Goal: Task Accomplishment & Management: Complete application form

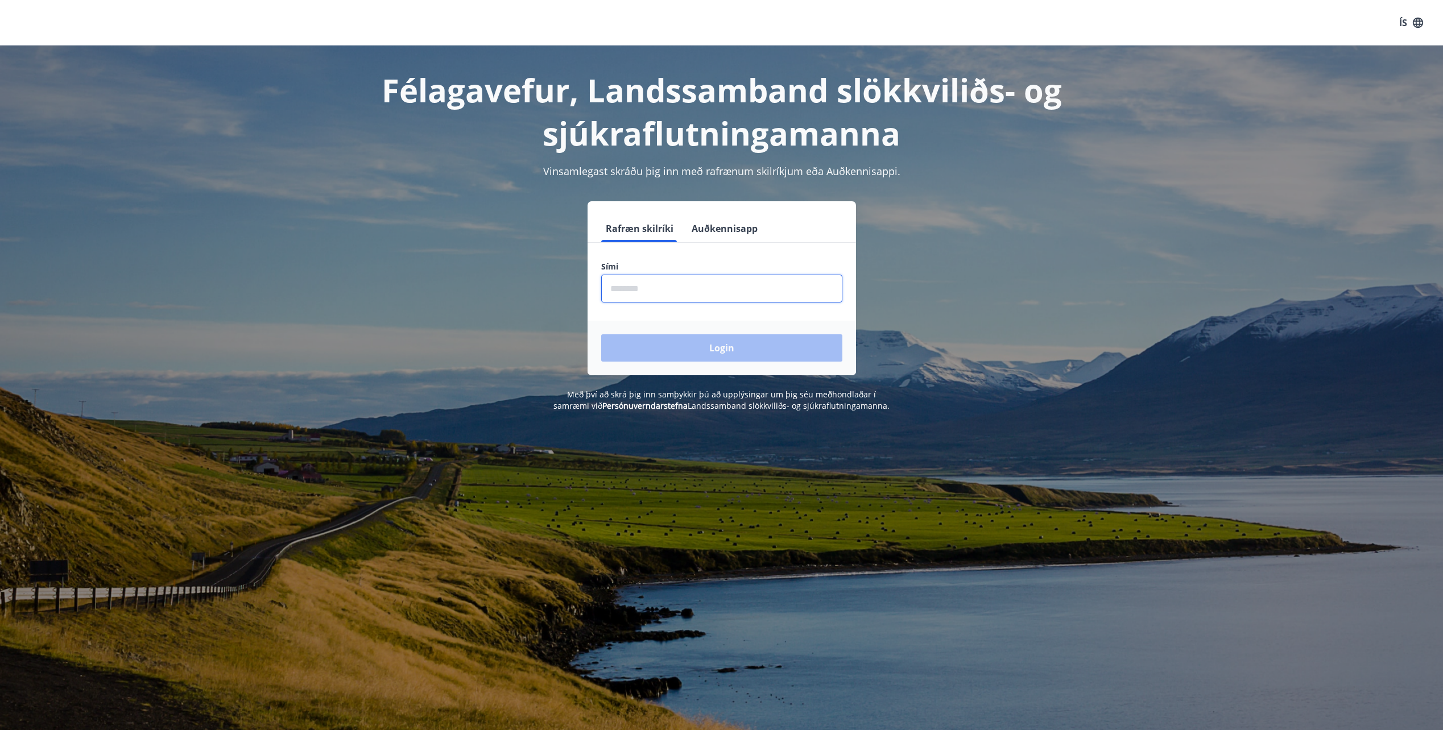
click at [666, 295] on input "phone" at bounding box center [721, 289] width 241 height 28
type input "********"
click at [697, 351] on button "Login" at bounding box center [721, 347] width 241 height 27
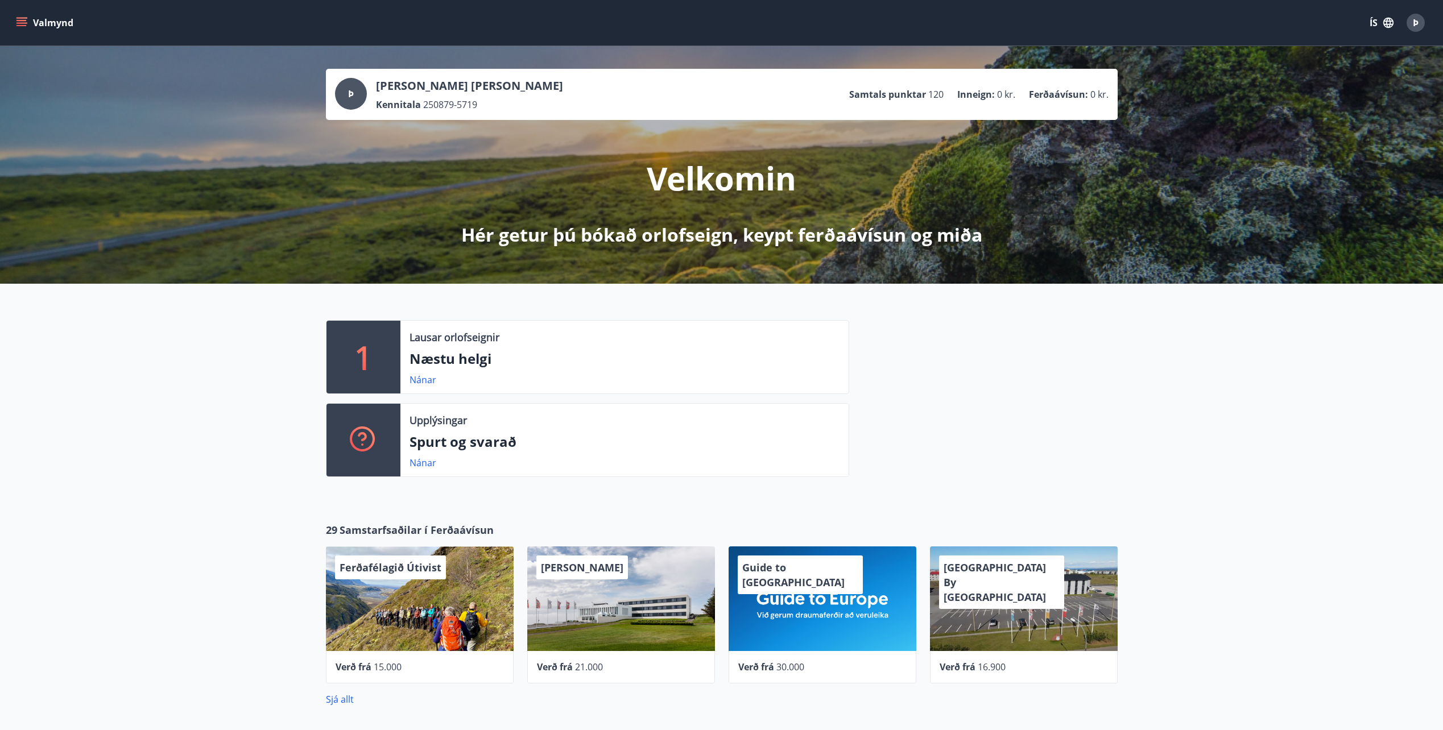
click at [26, 23] on icon "menu" at bounding box center [22, 22] width 13 height 1
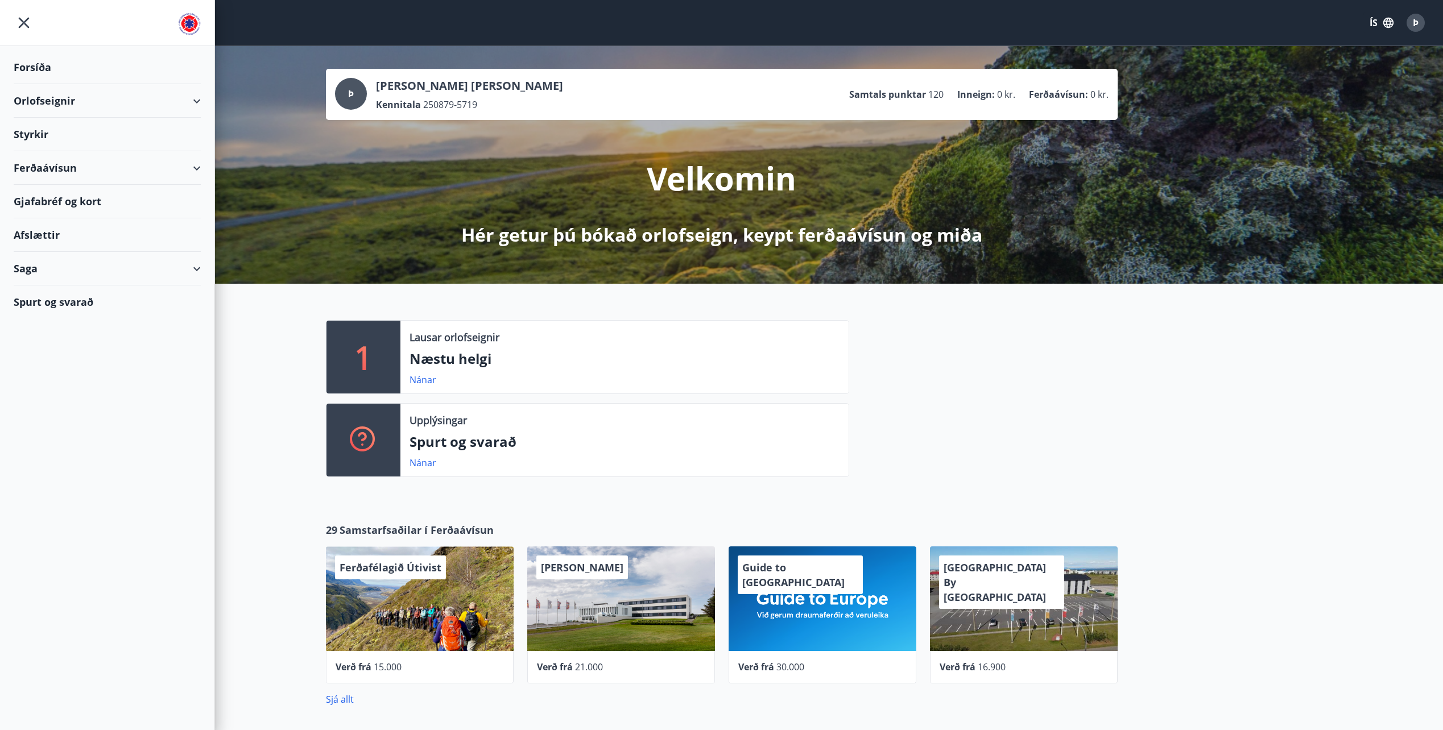
click at [38, 132] on div "Styrkir" at bounding box center [107, 135] width 187 height 34
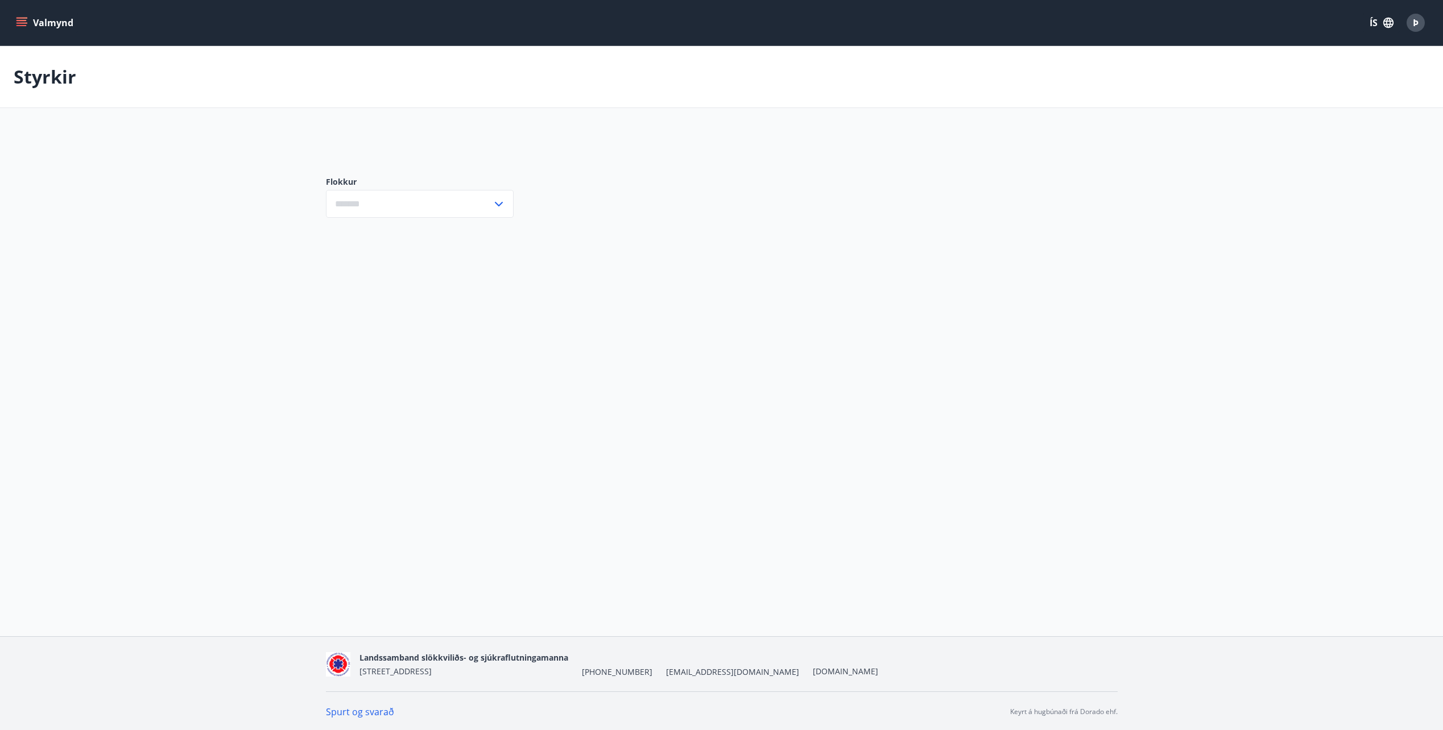
type input "***"
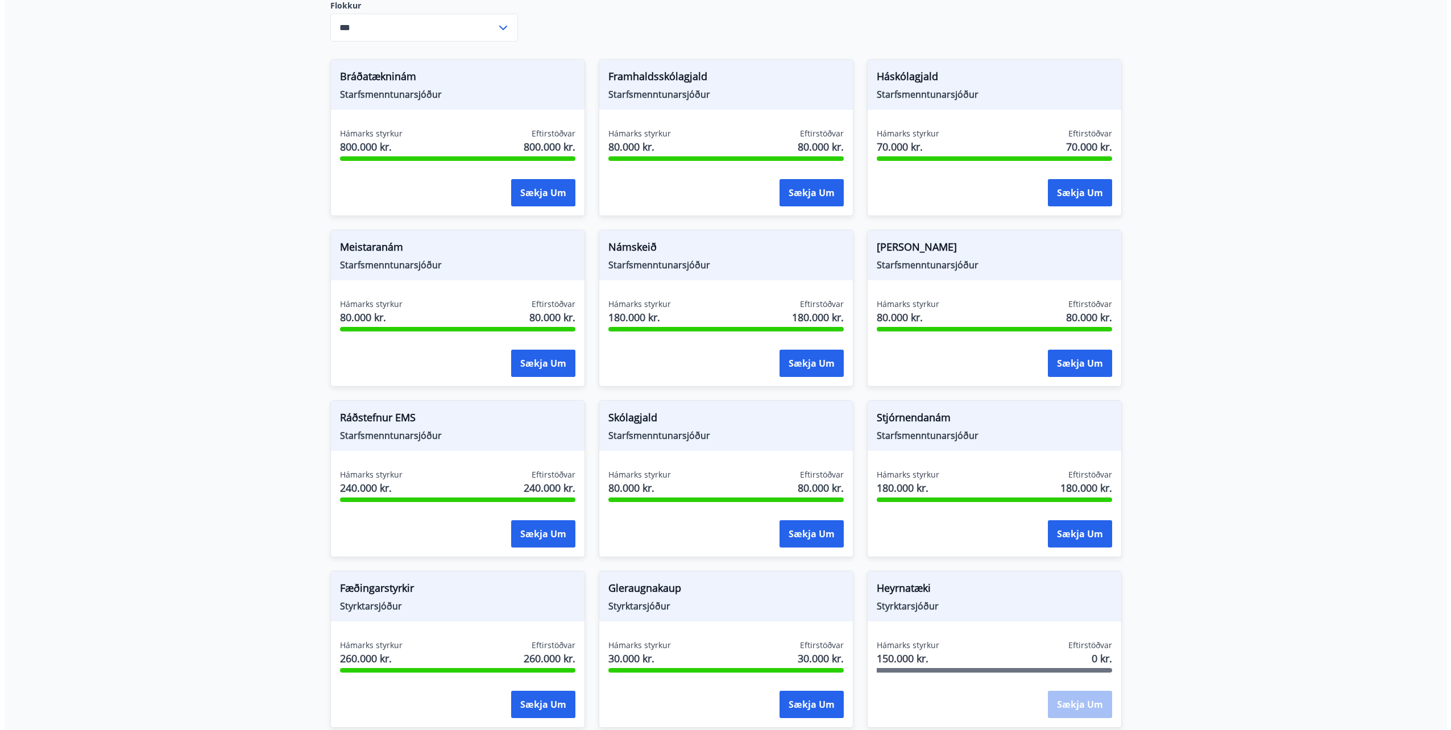
scroll to position [171, 0]
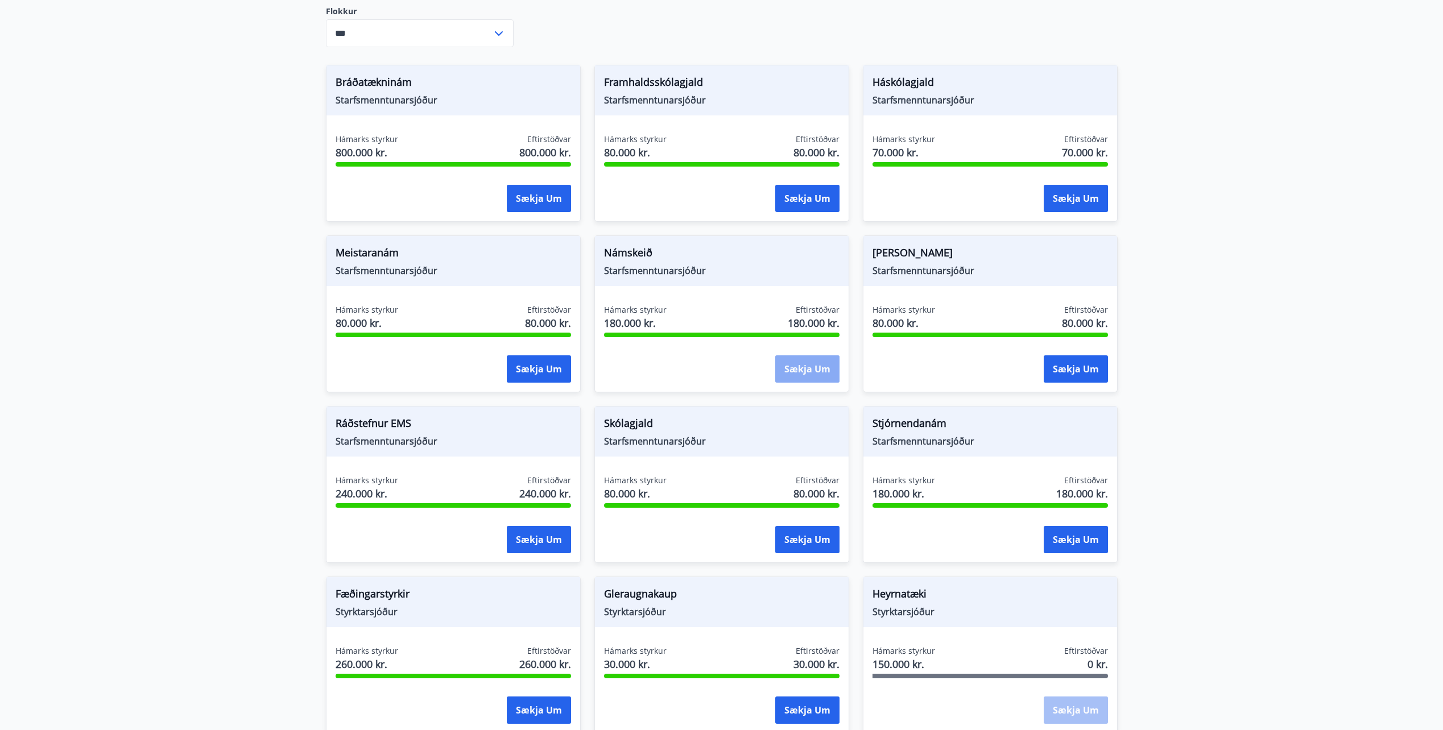
click at [818, 371] on button "Sækja um" at bounding box center [807, 368] width 64 height 27
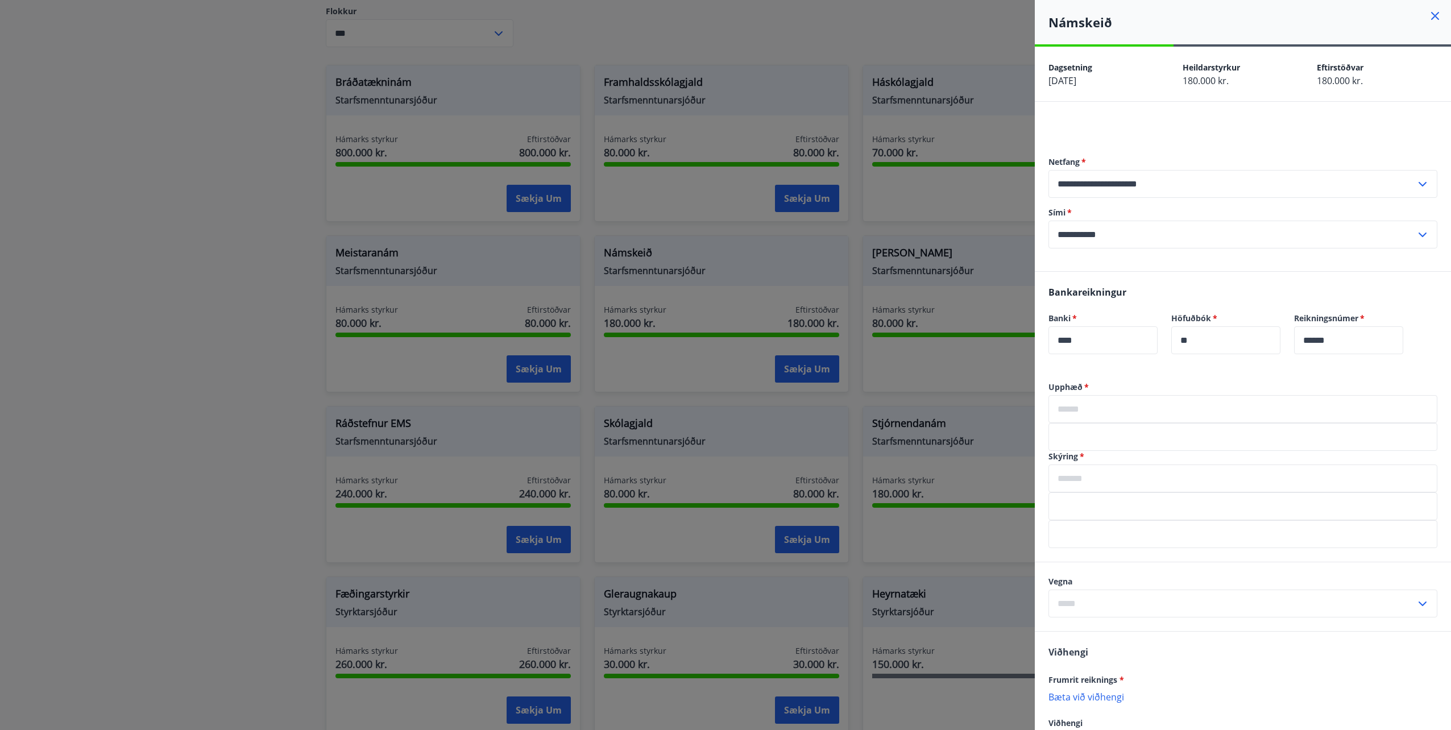
click at [1430, 16] on icon at bounding box center [1435, 16] width 14 height 14
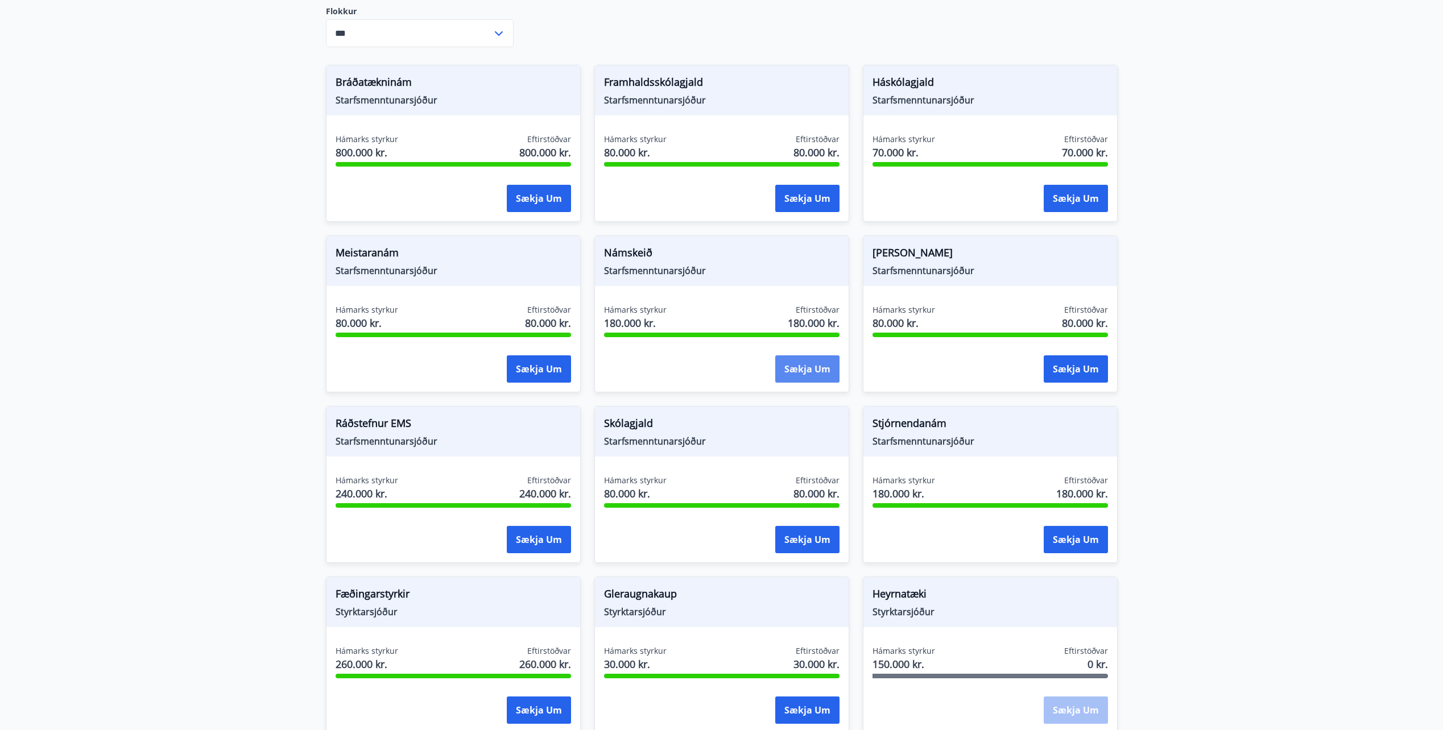
click at [810, 370] on button "Sækja um" at bounding box center [807, 368] width 64 height 27
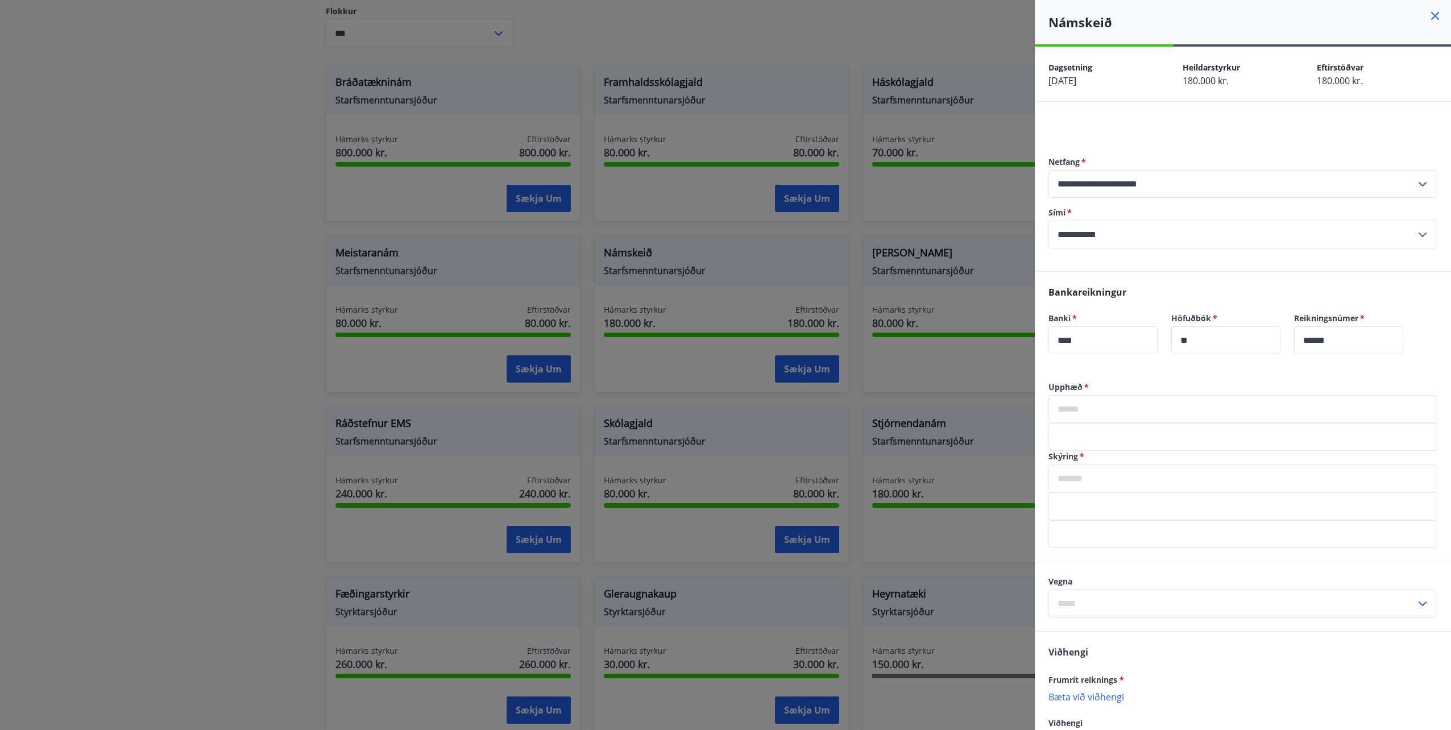
click at [1078, 417] on input "text" at bounding box center [1243, 409] width 389 height 28
click at [1067, 412] on input "*****" at bounding box center [1243, 409] width 389 height 28
type input "******"
click at [1068, 477] on input "text" at bounding box center [1243, 479] width 389 height 28
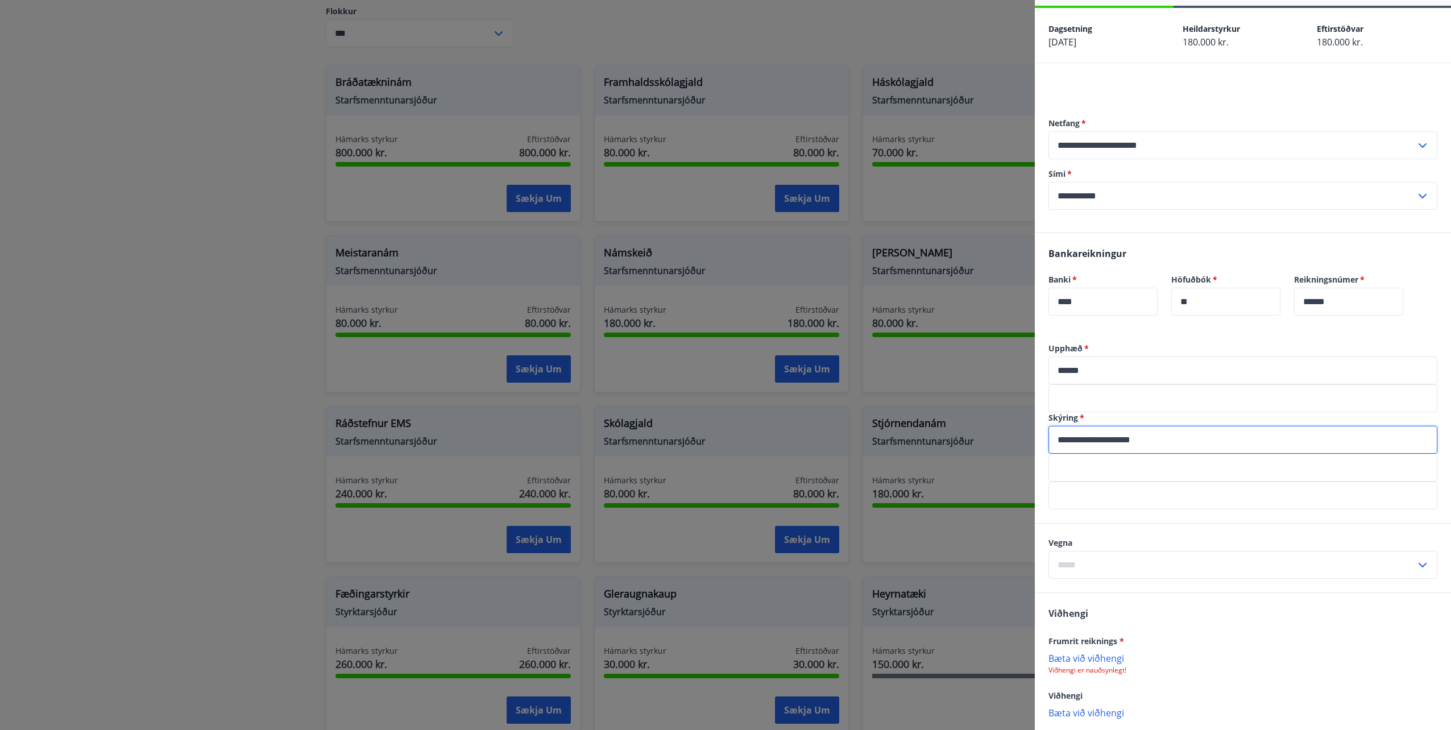
scroll to position [57, 0]
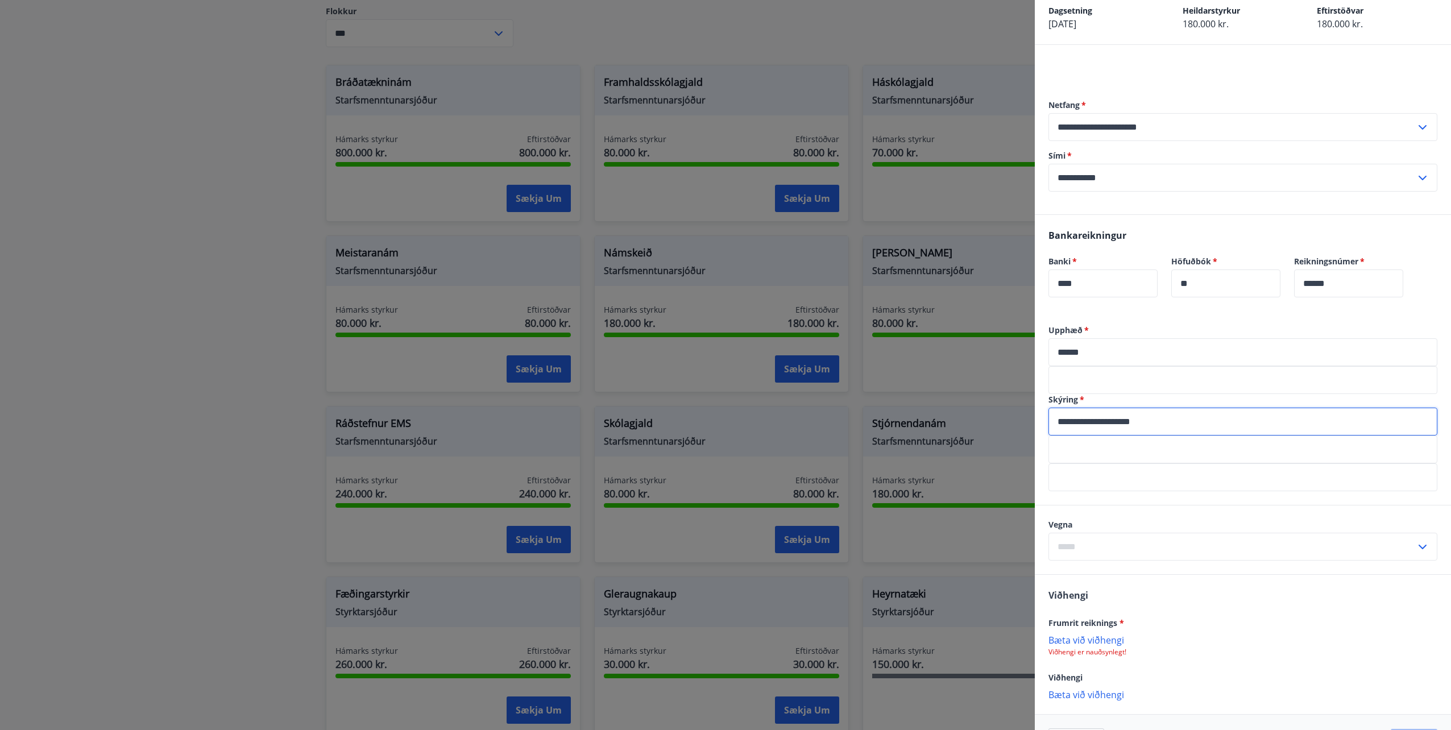
type input "**********"
click at [1416, 545] on icon at bounding box center [1423, 547] width 14 height 14
click at [1362, 567] on li "Námskeið" at bounding box center [1243, 571] width 388 height 20
type input "********"
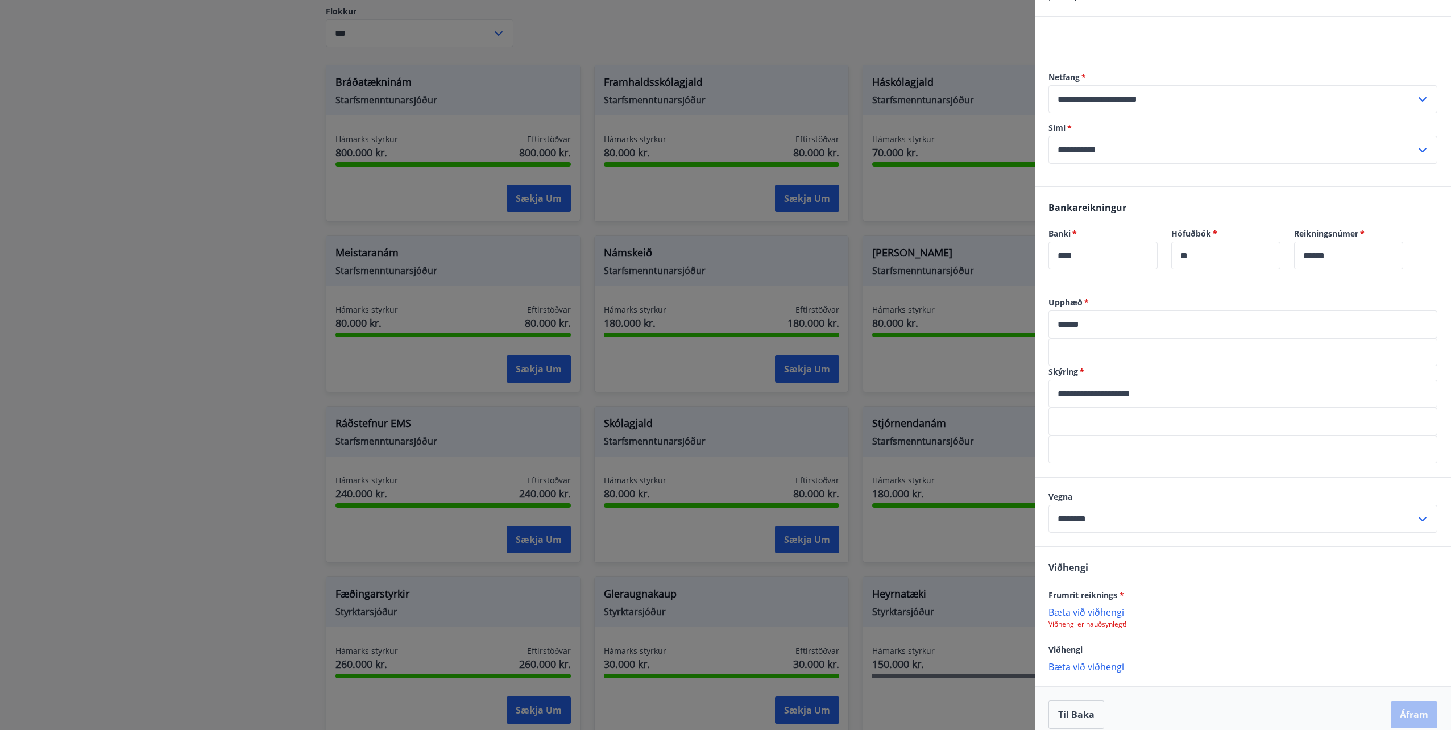
scroll to position [97, 0]
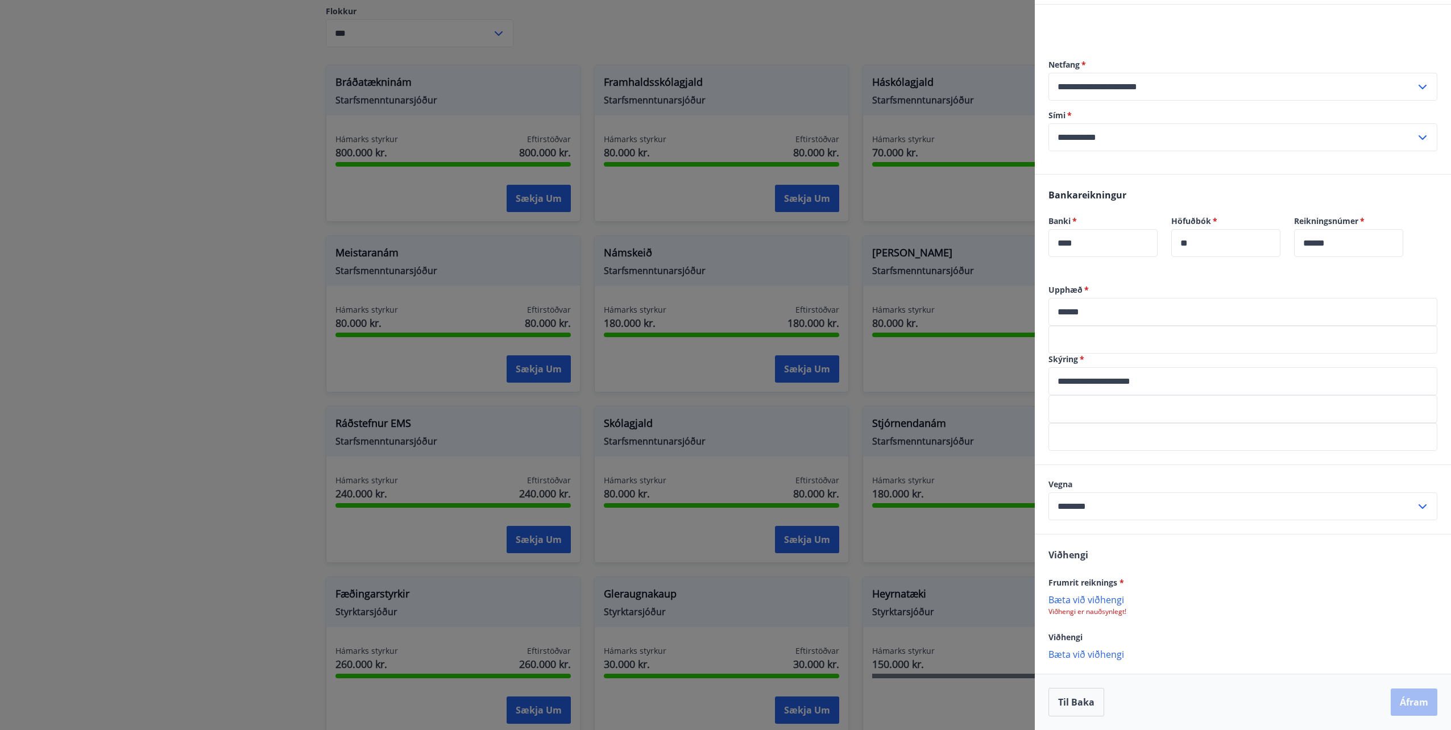
click at [1095, 598] on p "Bæta við viðhengi" at bounding box center [1243, 599] width 389 height 11
click at [1221, 635] on div "Viðhengi" at bounding box center [1243, 637] width 389 height 14
click at [1406, 704] on div "Til baka Áfram" at bounding box center [1243, 702] width 389 height 28
click at [1178, 564] on div "Viðhengi Frumrit reiknings * Reikningur 216072.pdf Viðhengi Bæta við viðhengi {…" at bounding box center [1243, 603] width 416 height 140
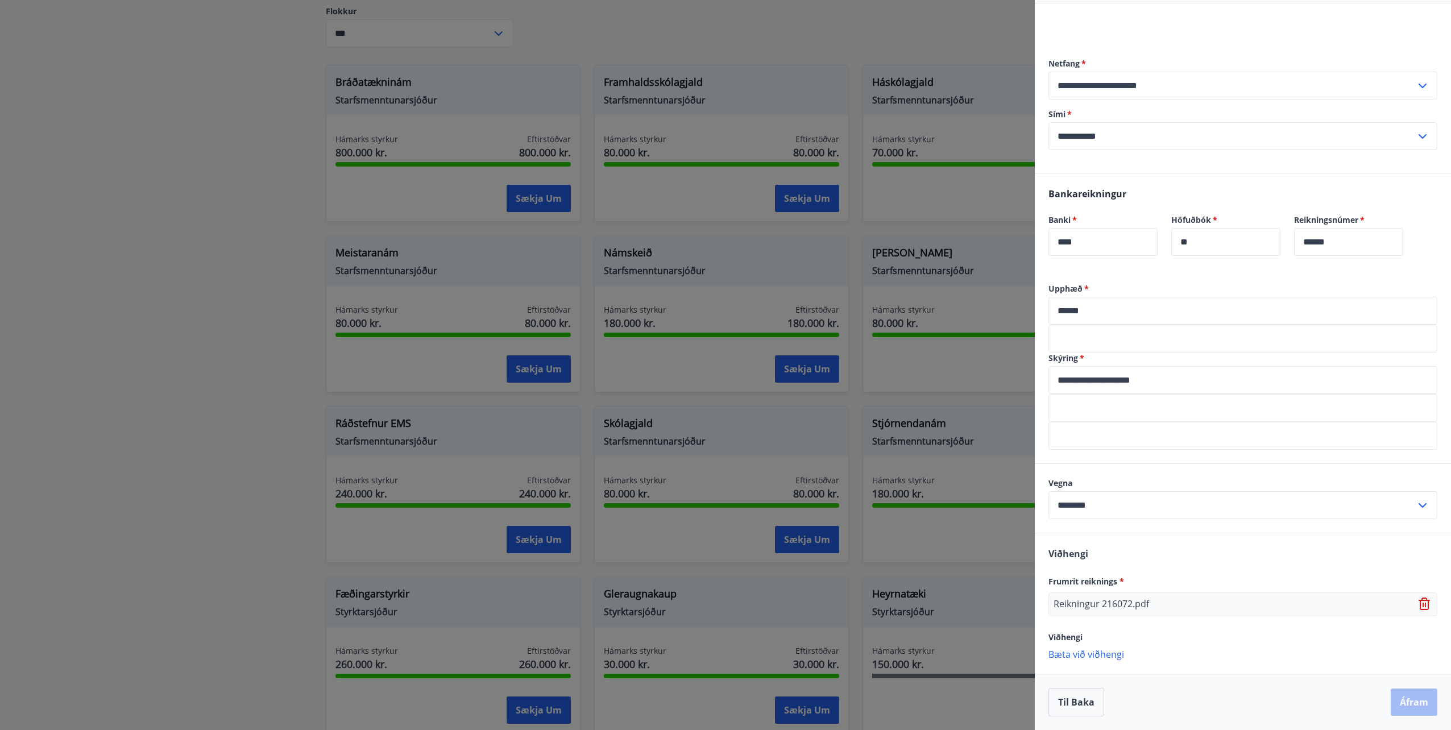
click at [1400, 704] on div "Til baka Áfram" at bounding box center [1243, 702] width 389 height 28
click at [1244, 564] on div "Viðhengi Frumrit reiknings * Reikningur 216072.pdf Viðhengi Bæta við viðhengi {…" at bounding box center [1243, 603] width 416 height 140
click at [1114, 606] on p "Reikningur 216072.pdf" at bounding box center [1102, 605] width 96 height 14
drag, startPoint x: 1114, startPoint y: 606, endPoint x: 1175, endPoint y: 635, distance: 66.9
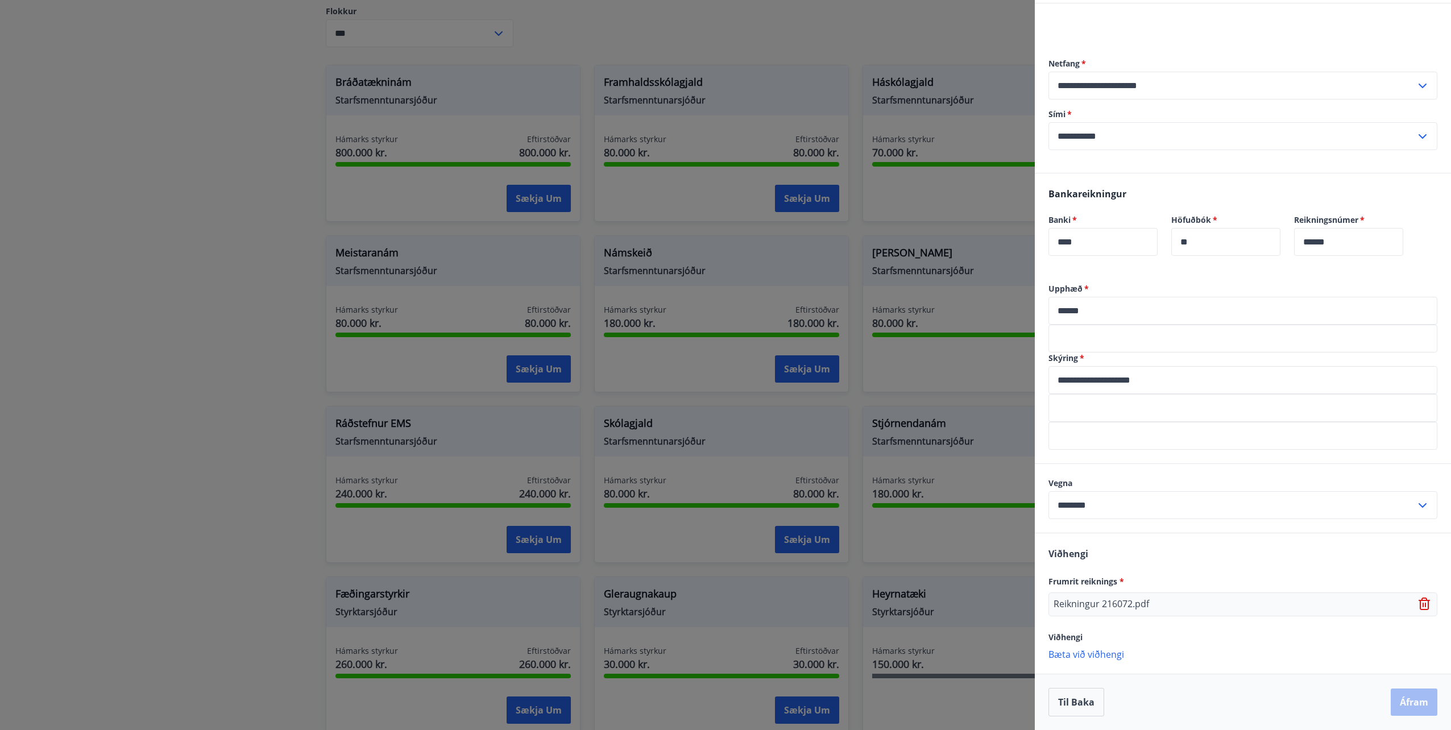
click at [1175, 635] on div "Viðhengi" at bounding box center [1243, 637] width 389 height 14
click at [1408, 708] on div "Til baka Áfram" at bounding box center [1243, 702] width 389 height 28
drag, startPoint x: 1408, startPoint y: 708, endPoint x: 1363, endPoint y: 701, distance: 45.6
click at [1363, 701] on div "Til baka Áfram" at bounding box center [1243, 702] width 389 height 28
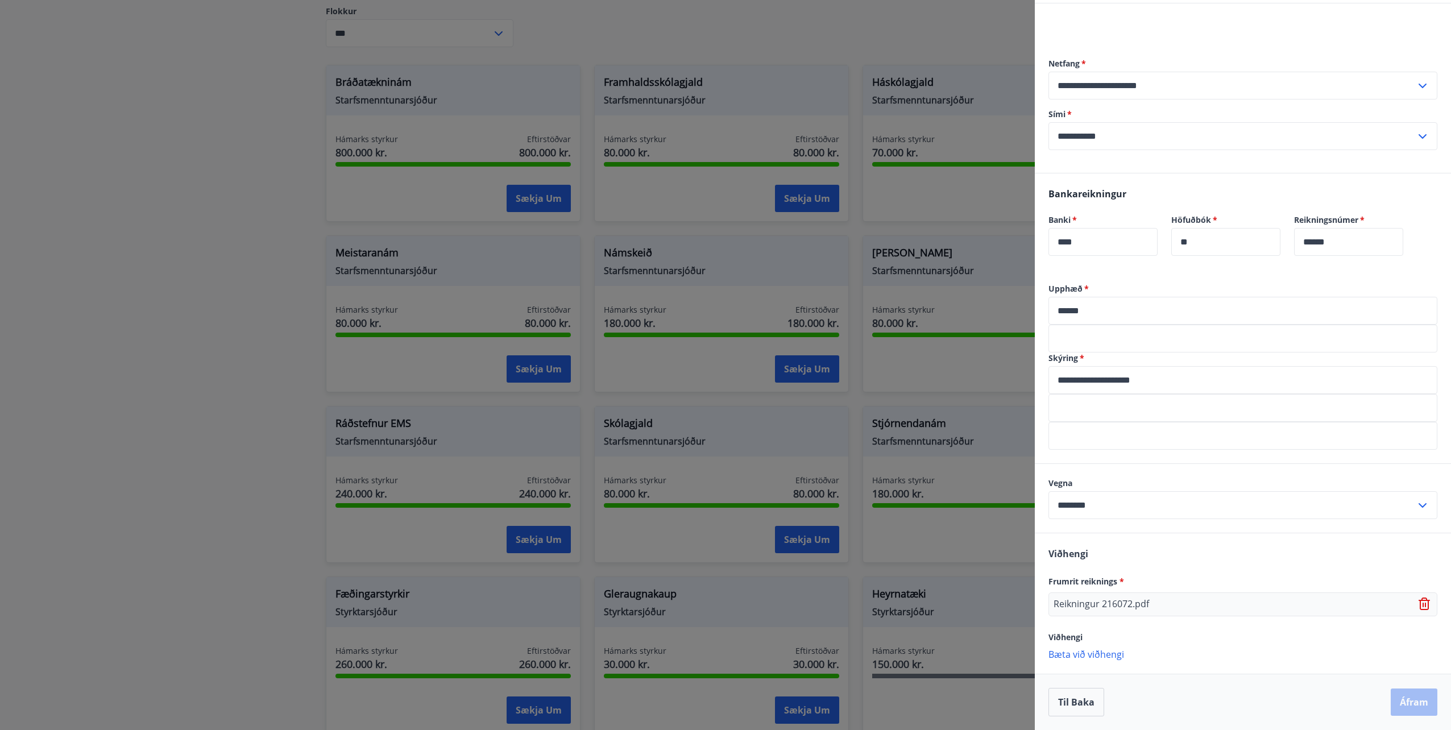
click at [1416, 503] on icon at bounding box center [1423, 506] width 14 height 14
click at [1212, 529] on li "Námskeið" at bounding box center [1243, 529] width 388 height 20
click at [1184, 383] on input "**********" at bounding box center [1243, 380] width 389 height 28
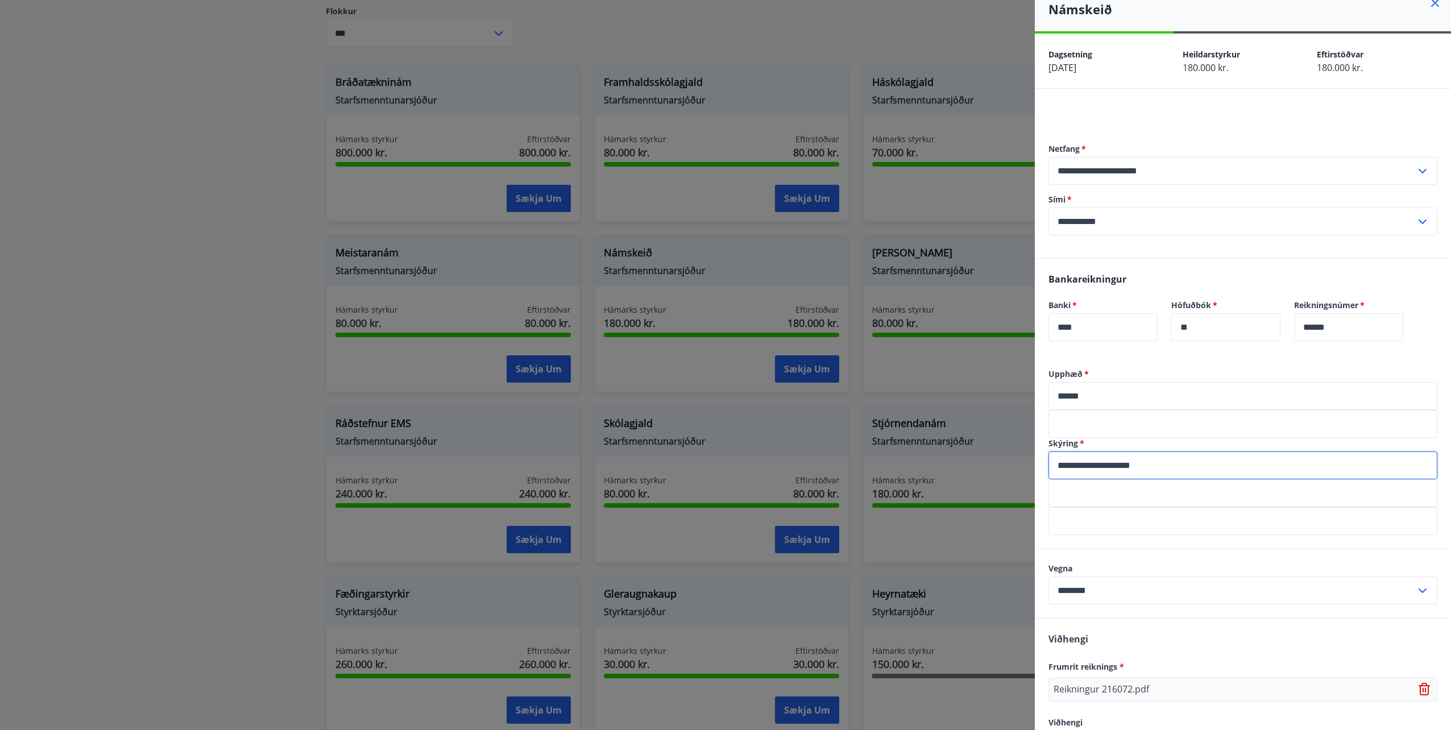
scroll to position [0, 0]
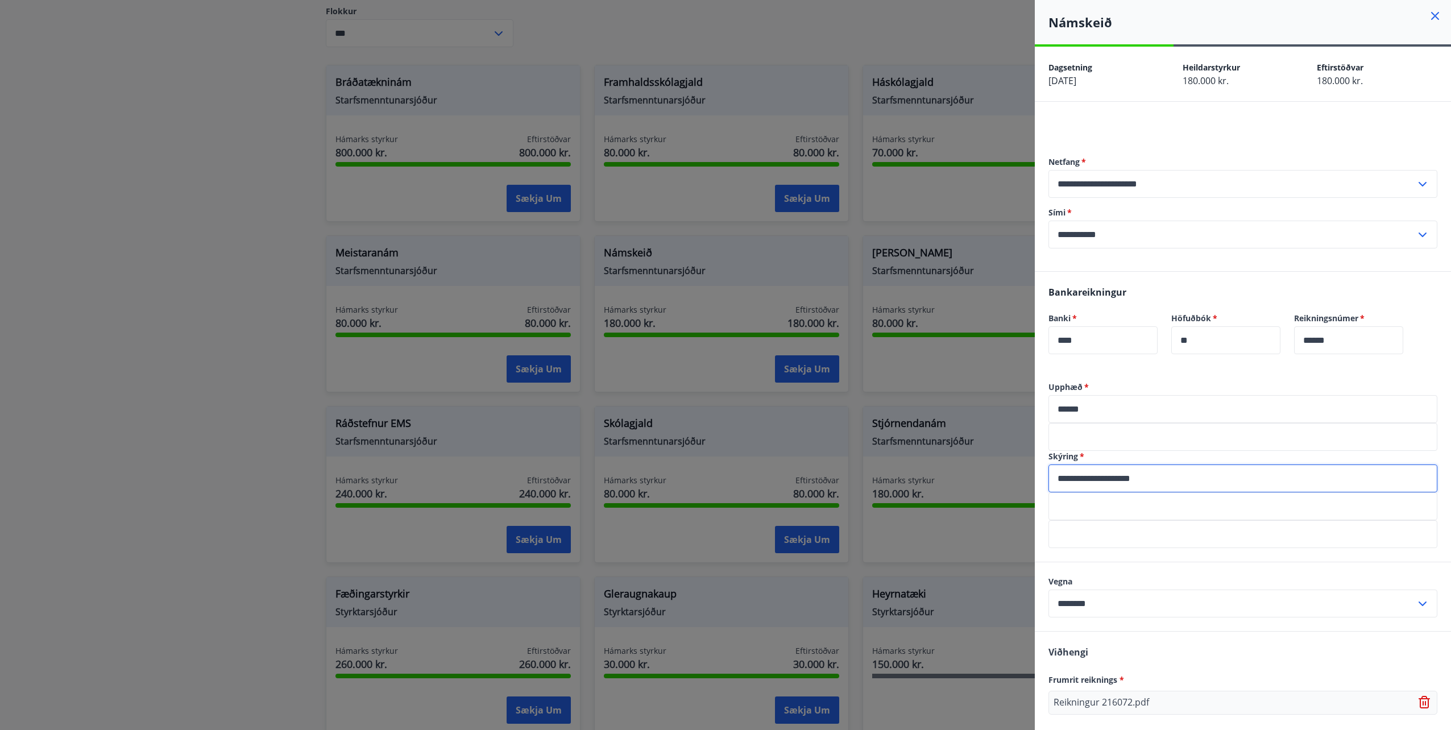
click at [1416, 241] on icon at bounding box center [1423, 235] width 14 height 14
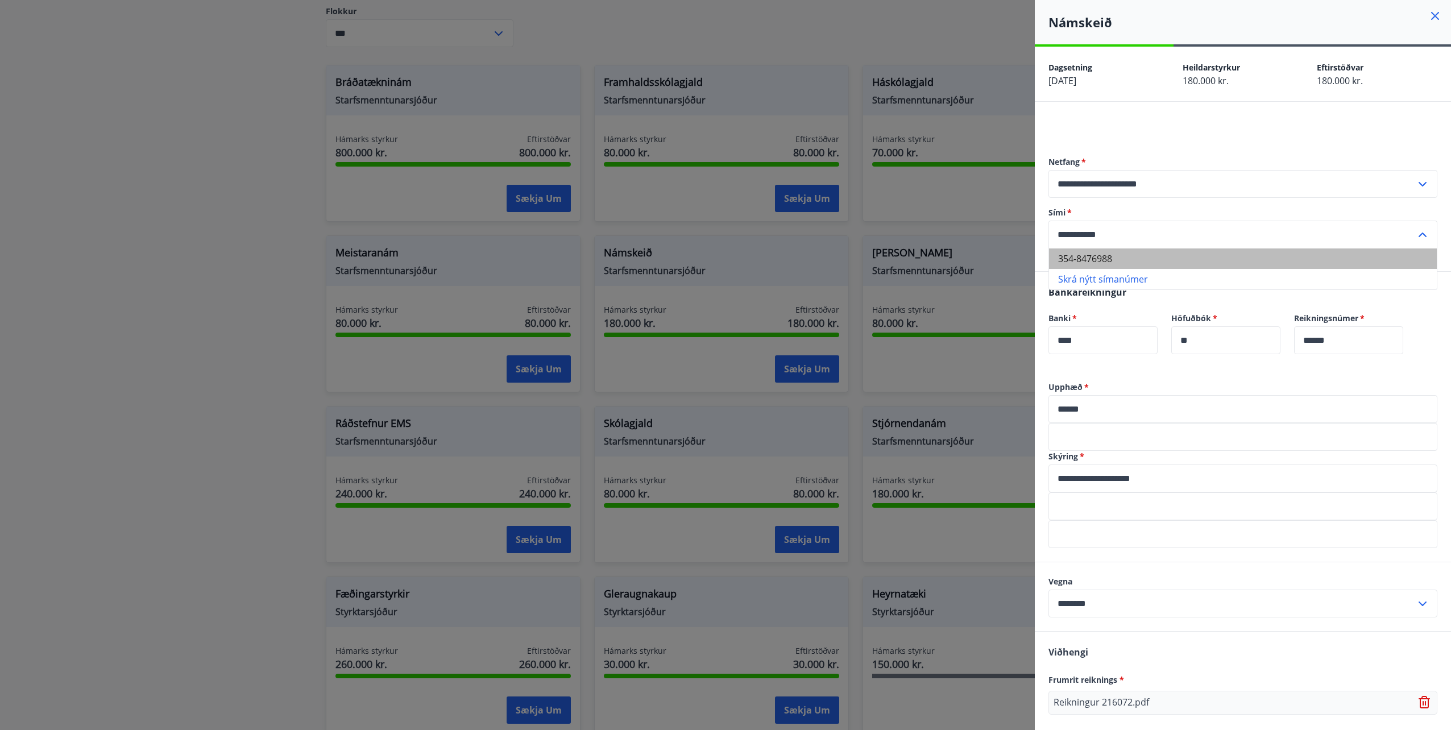
click at [1374, 261] on li "354-8476988" at bounding box center [1243, 258] width 388 height 20
click at [1416, 187] on icon at bounding box center [1423, 184] width 14 height 14
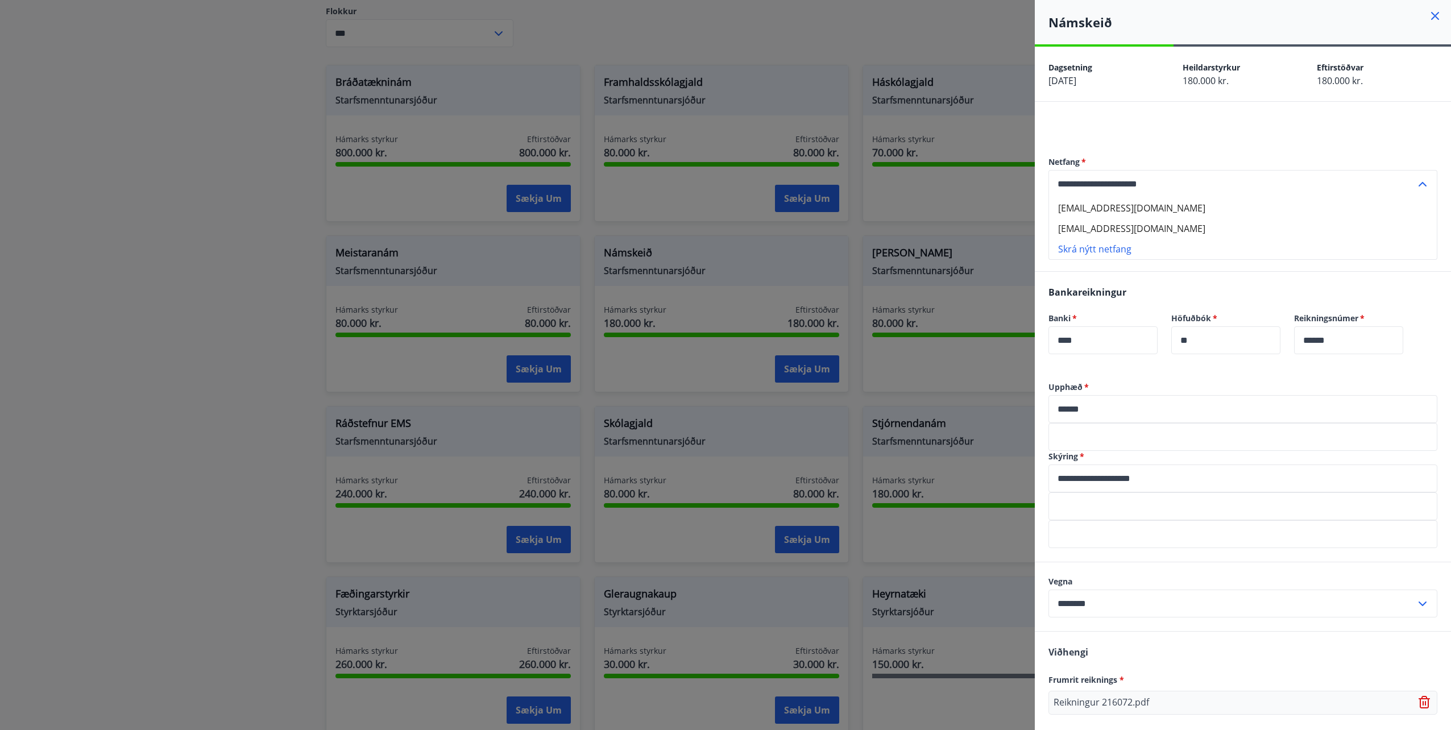
click at [1416, 187] on icon at bounding box center [1423, 184] width 14 height 14
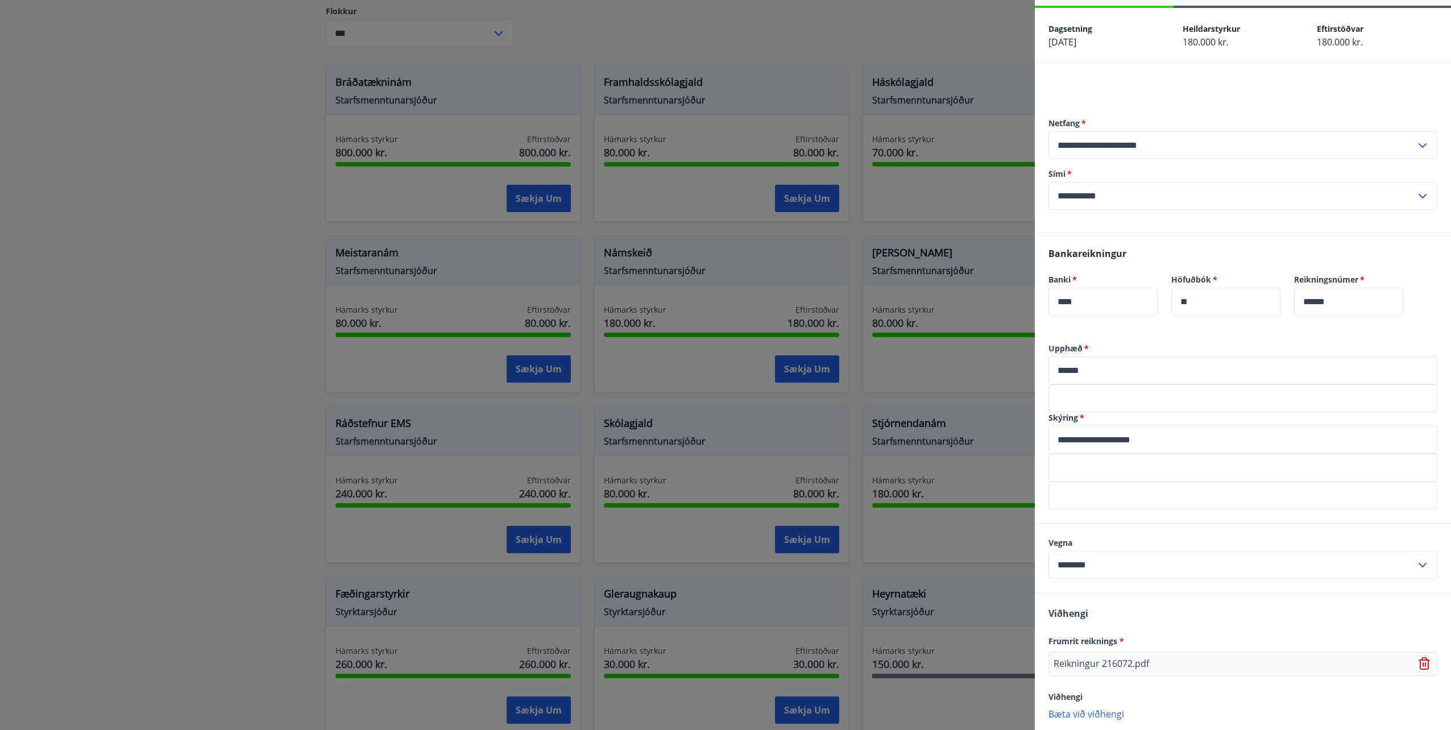
scroll to position [98, 0]
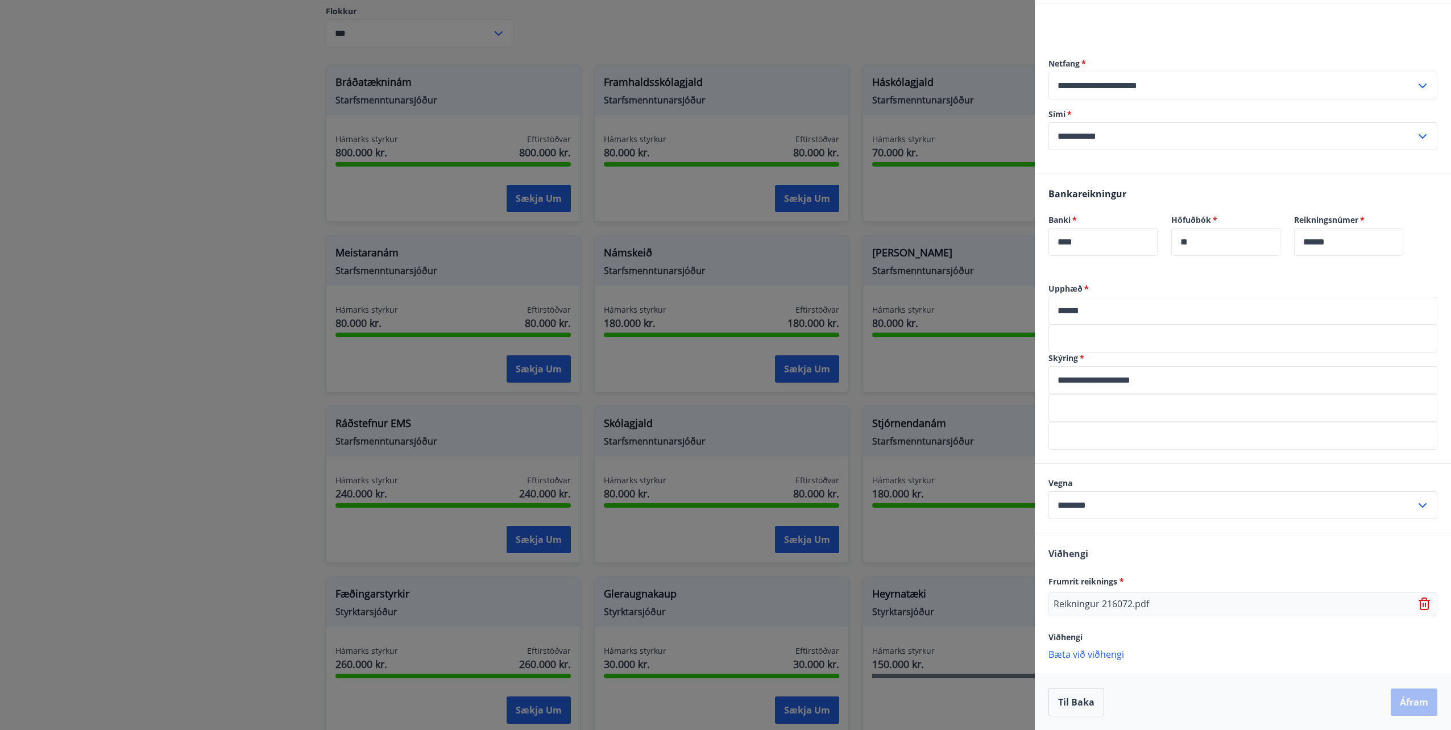
click at [1091, 654] on p "Bæta við viðhengi" at bounding box center [1243, 653] width 389 height 11
click at [1122, 599] on p "Reikningur 216072.pdf" at bounding box center [1102, 605] width 96 height 14
click at [1159, 628] on div "Viðhengi Frumrit reiknings * Reikningur 216072.pdf Viðhengi Bæta við viðhengi {…" at bounding box center [1243, 603] width 416 height 140
click at [1425, 605] on icon at bounding box center [1425, 605] width 1 height 5
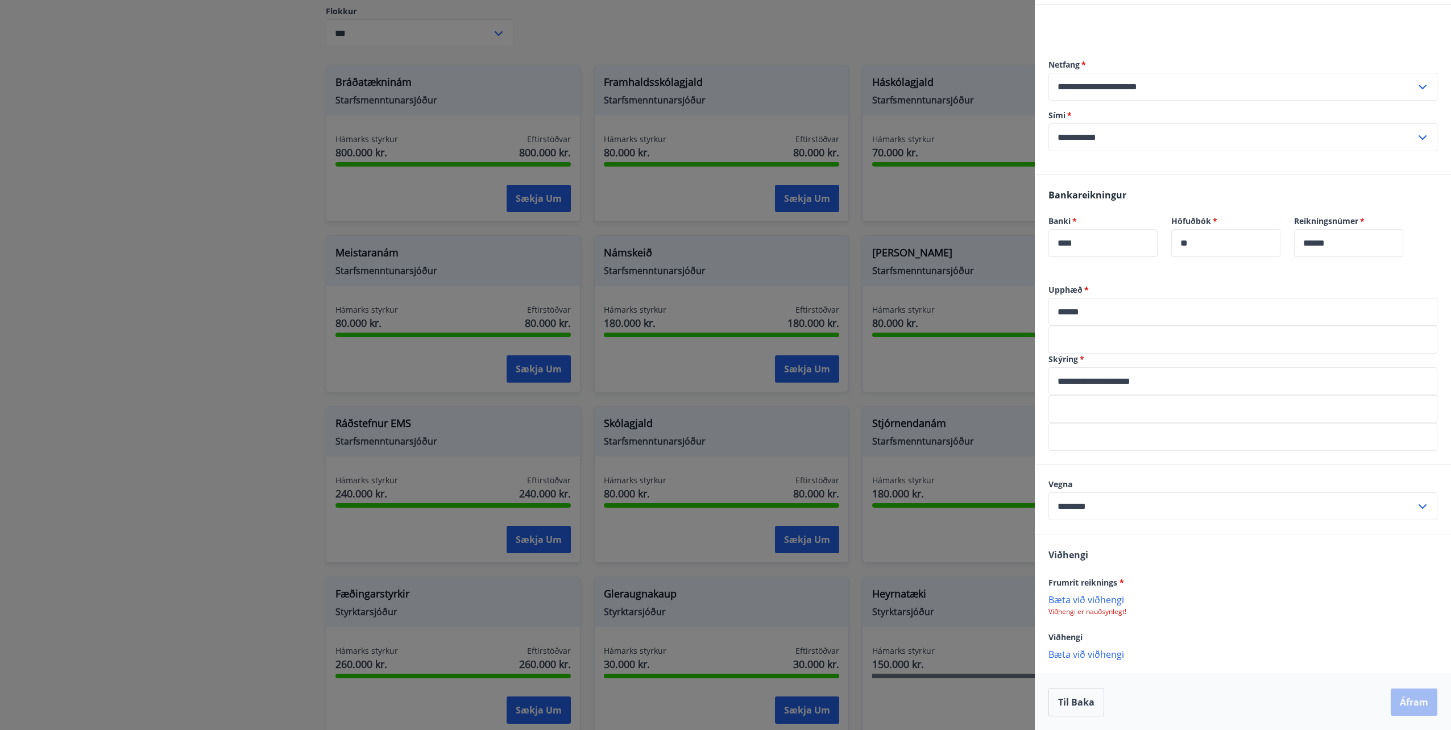
click at [1108, 598] on p "Bæta við viðhengi" at bounding box center [1243, 599] width 389 height 11
click at [1420, 601] on icon at bounding box center [1424, 600] width 9 height 1
click at [1104, 600] on p "Bæta við viðhengi" at bounding box center [1243, 599] width 389 height 11
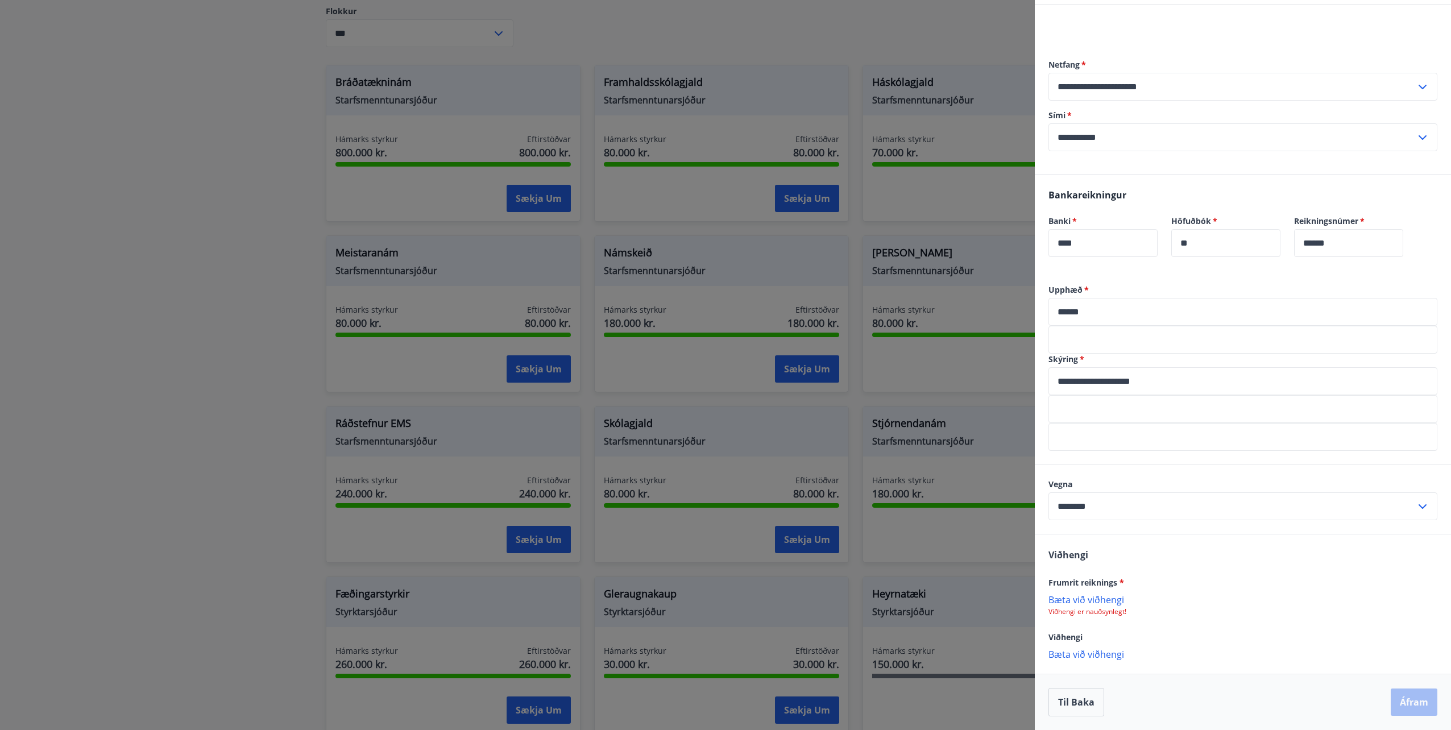
scroll to position [98, 0]
click at [1103, 653] on p "Bæta við viðhengi" at bounding box center [1243, 653] width 389 height 11
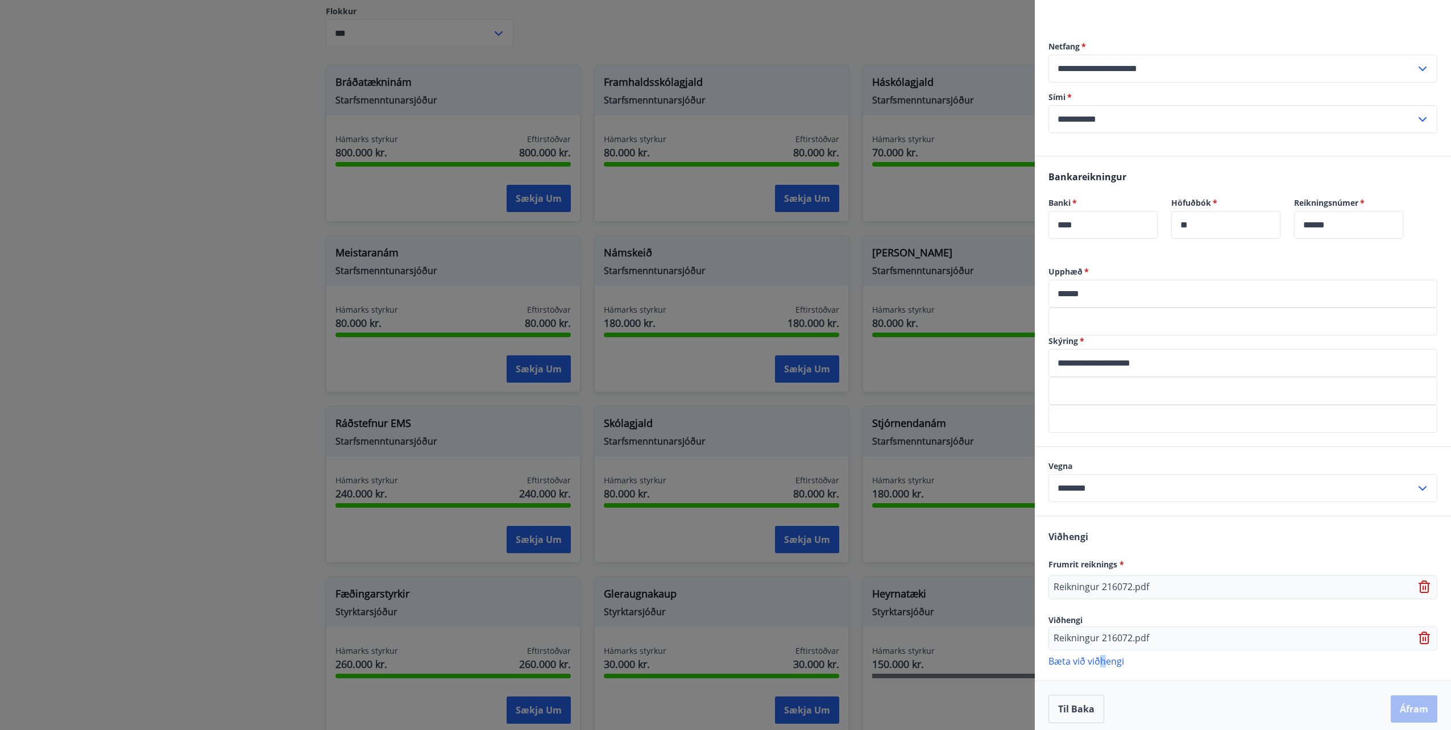
scroll to position [122, 0]
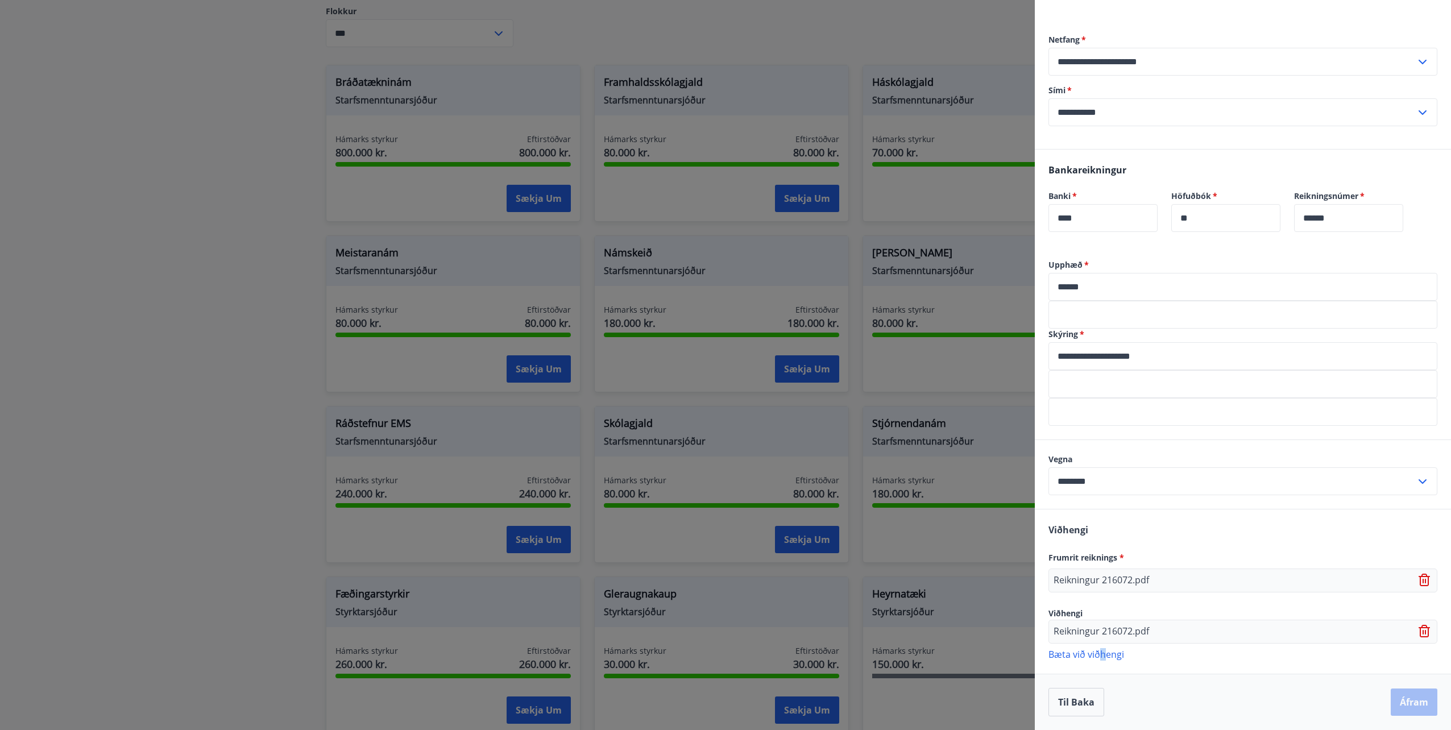
click at [1419, 627] on icon at bounding box center [1426, 632] width 14 height 14
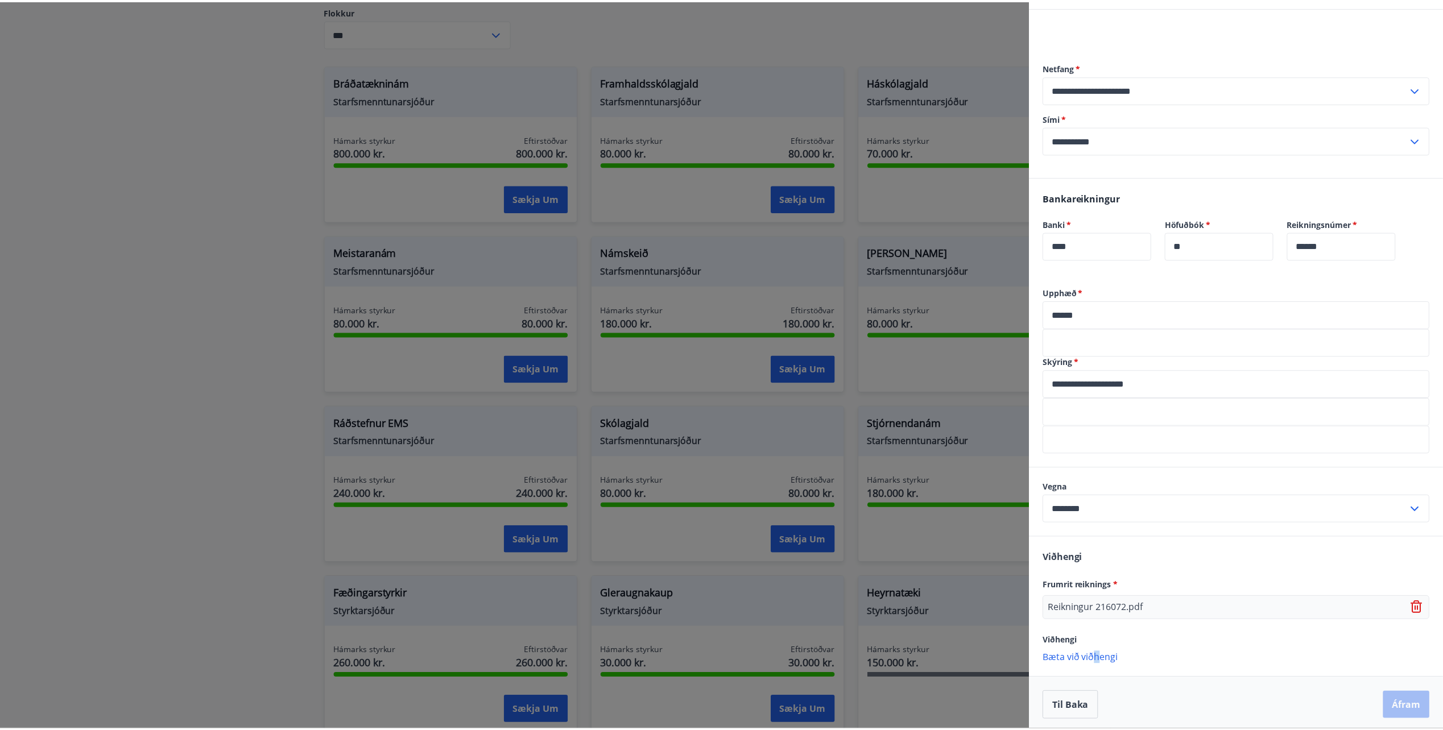
scroll to position [98, 0]
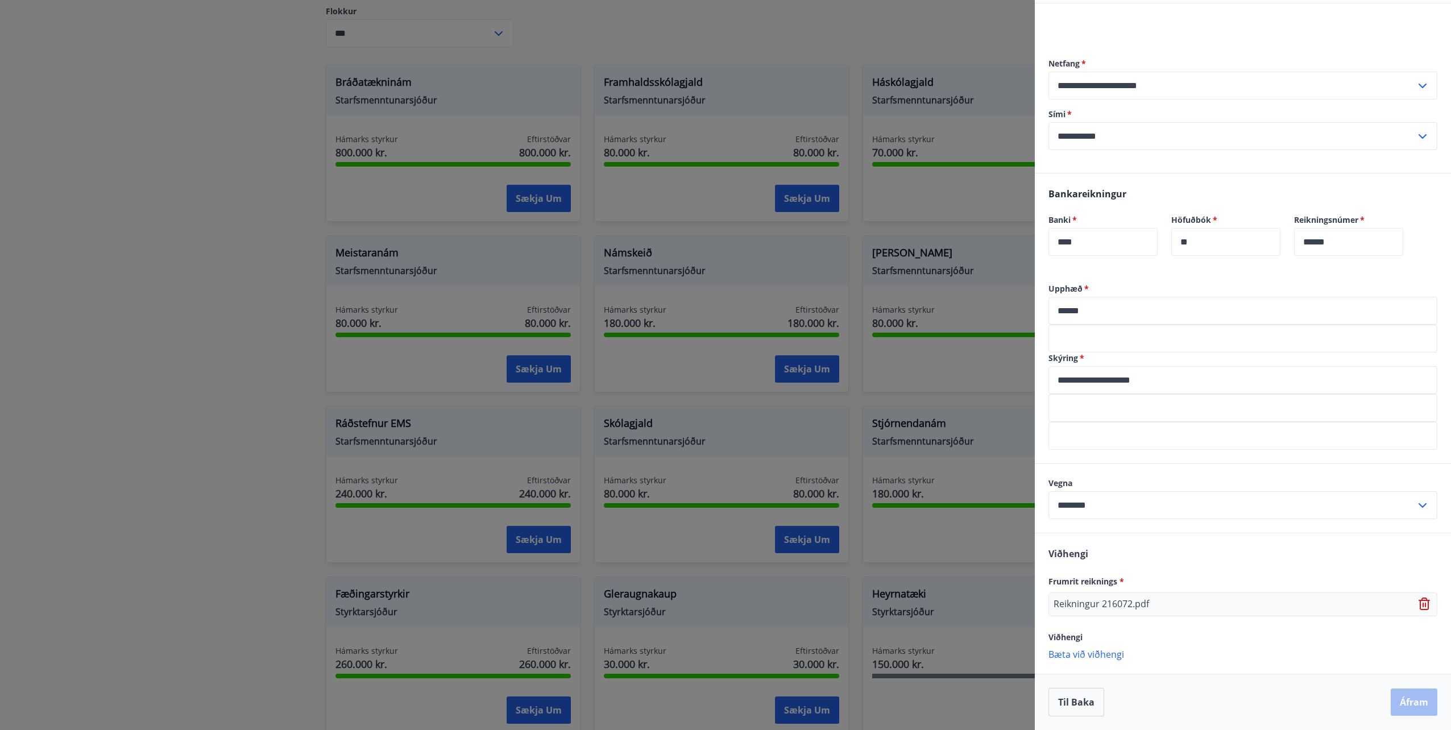
click at [1401, 705] on div "Til baka Áfram" at bounding box center [1243, 702] width 389 height 28
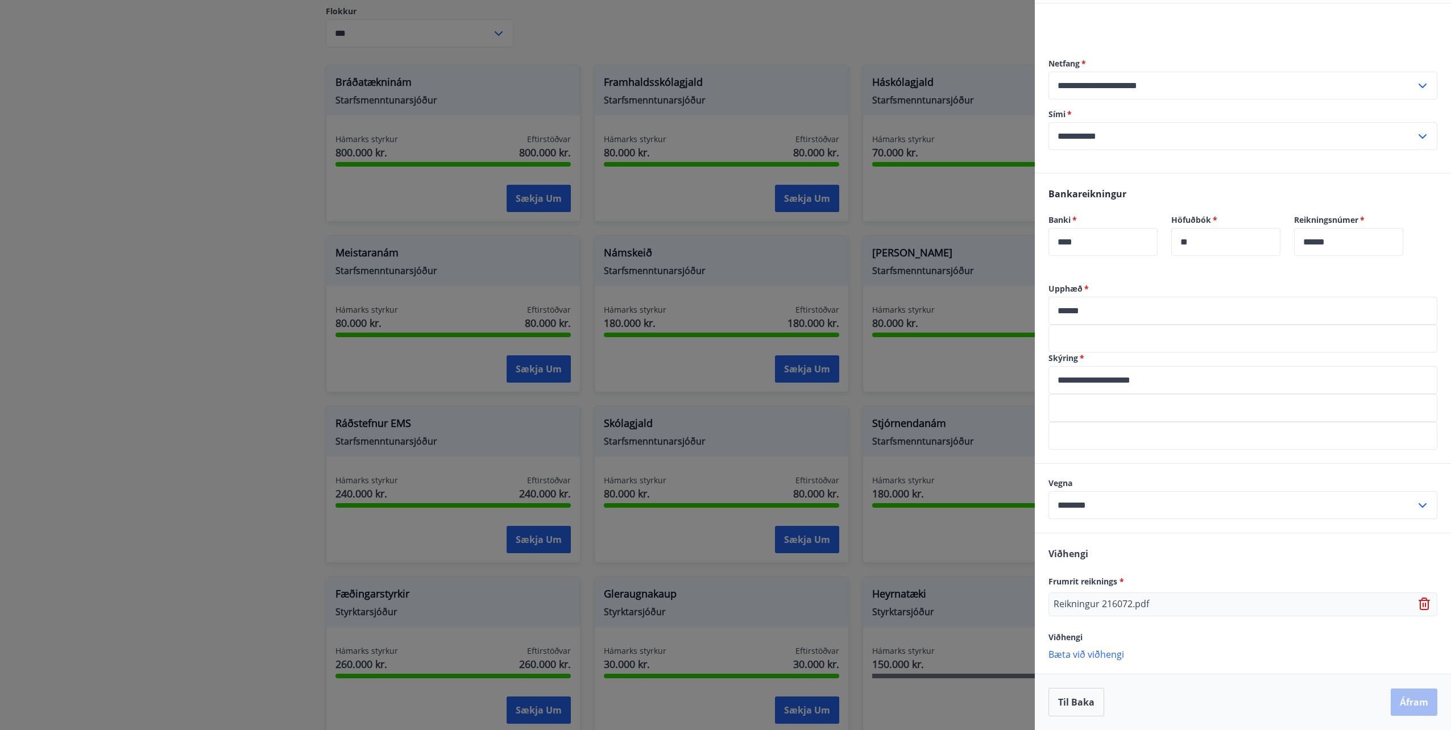
click at [1401, 705] on div "Til baka Áfram" at bounding box center [1243, 702] width 389 height 28
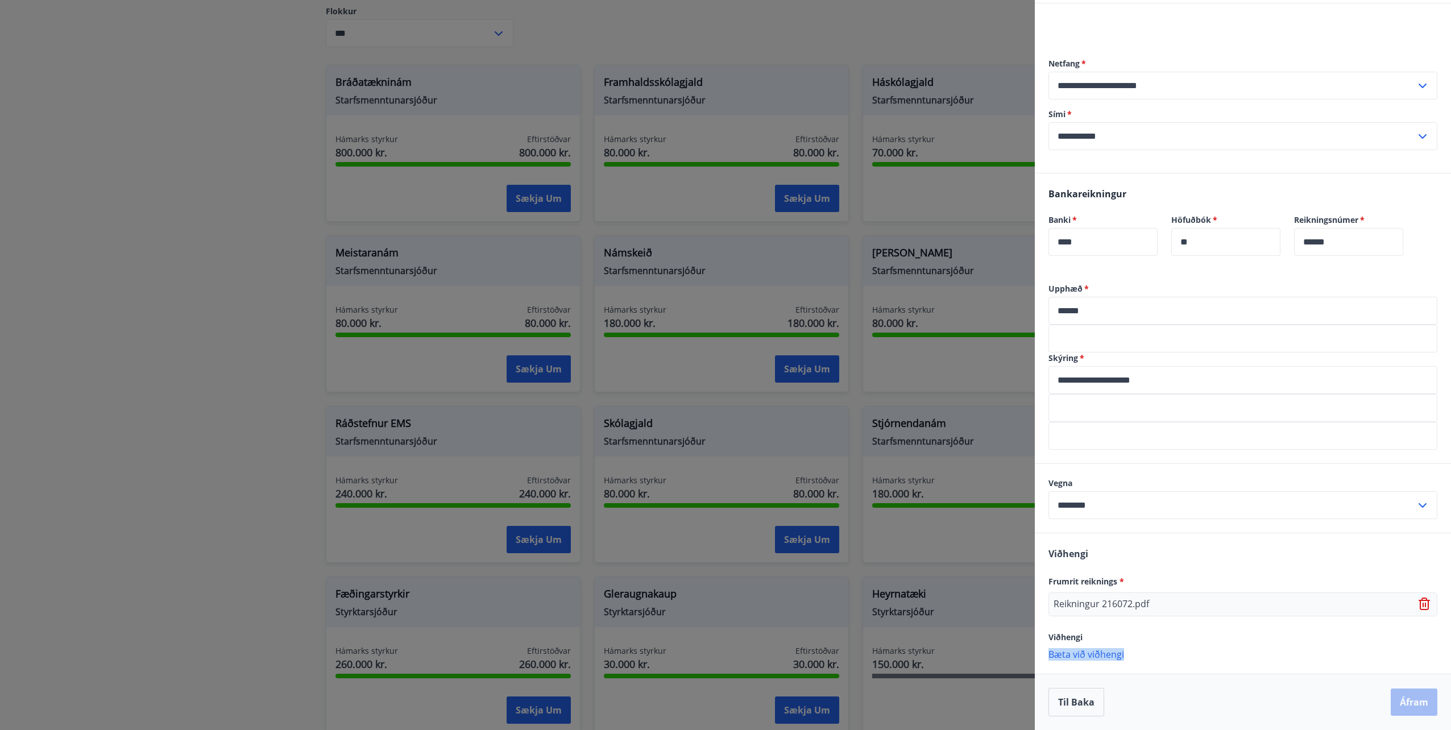
click at [1400, 704] on div "Til baka Áfram" at bounding box center [1243, 702] width 389 height 28
click at [1069, 705] on button "Til baka" at bounding box center [1077, 702] width 56 height 28
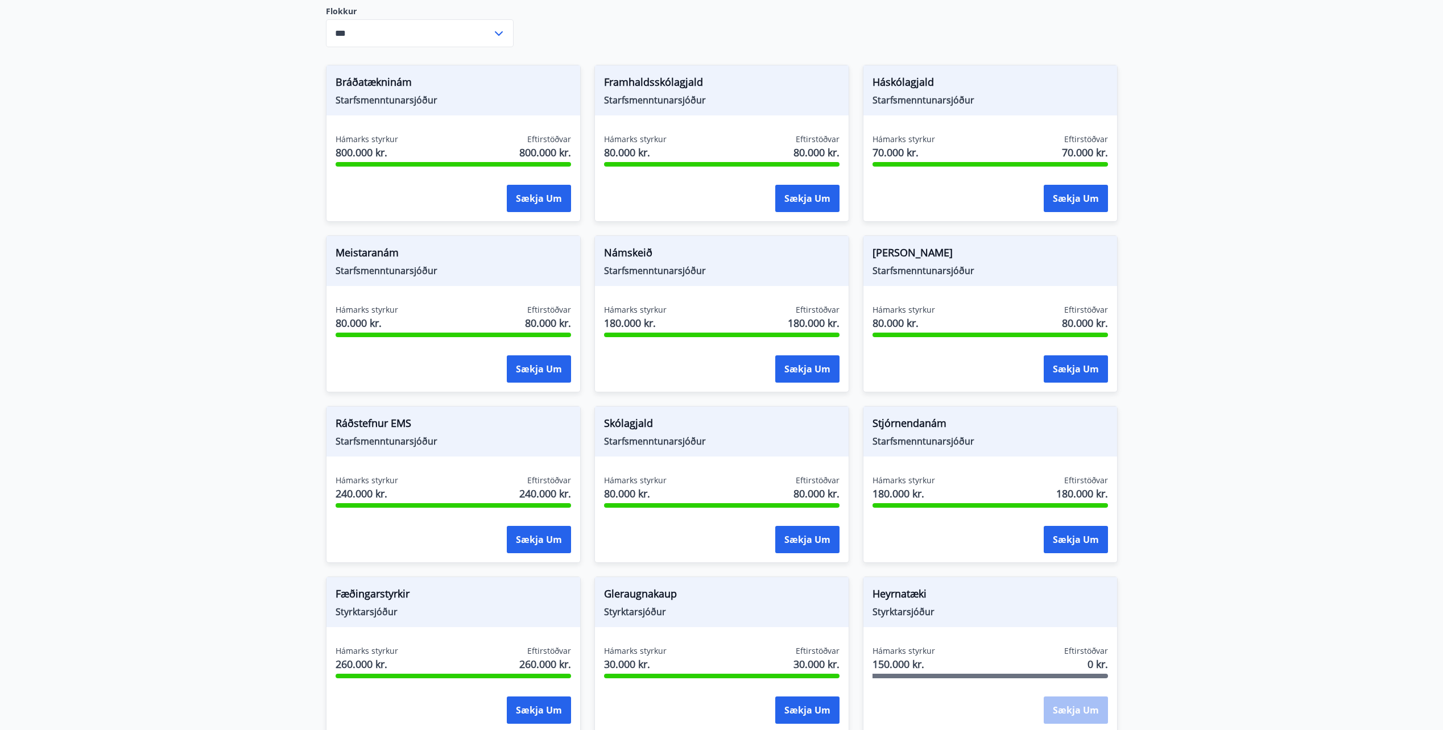
scroll to position [0, 0]
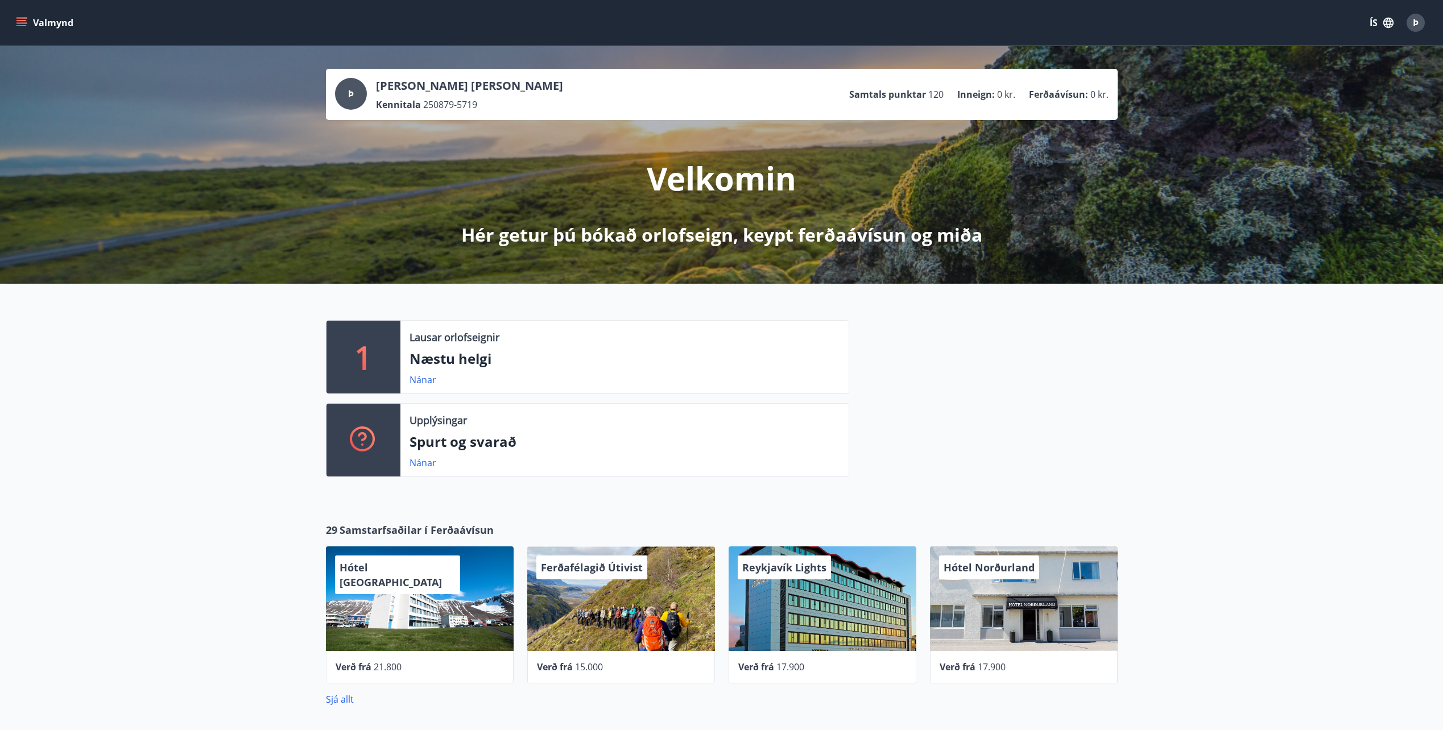
click at [23, 23] on icon "menu" at bounding box center [22, 22] width 13 height 1
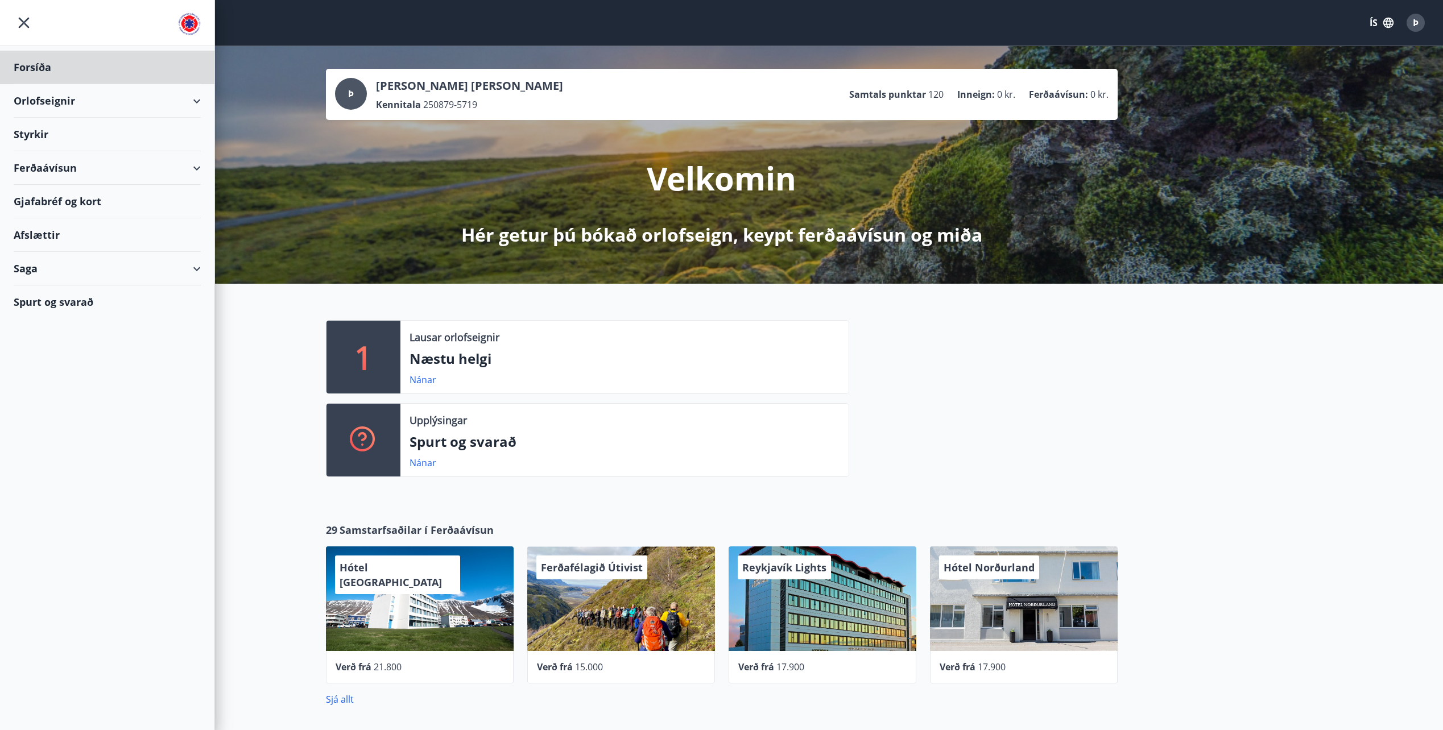
click at [35, 132] on div "Styrkir" at bounding box center [107, 135] width 187 height 34
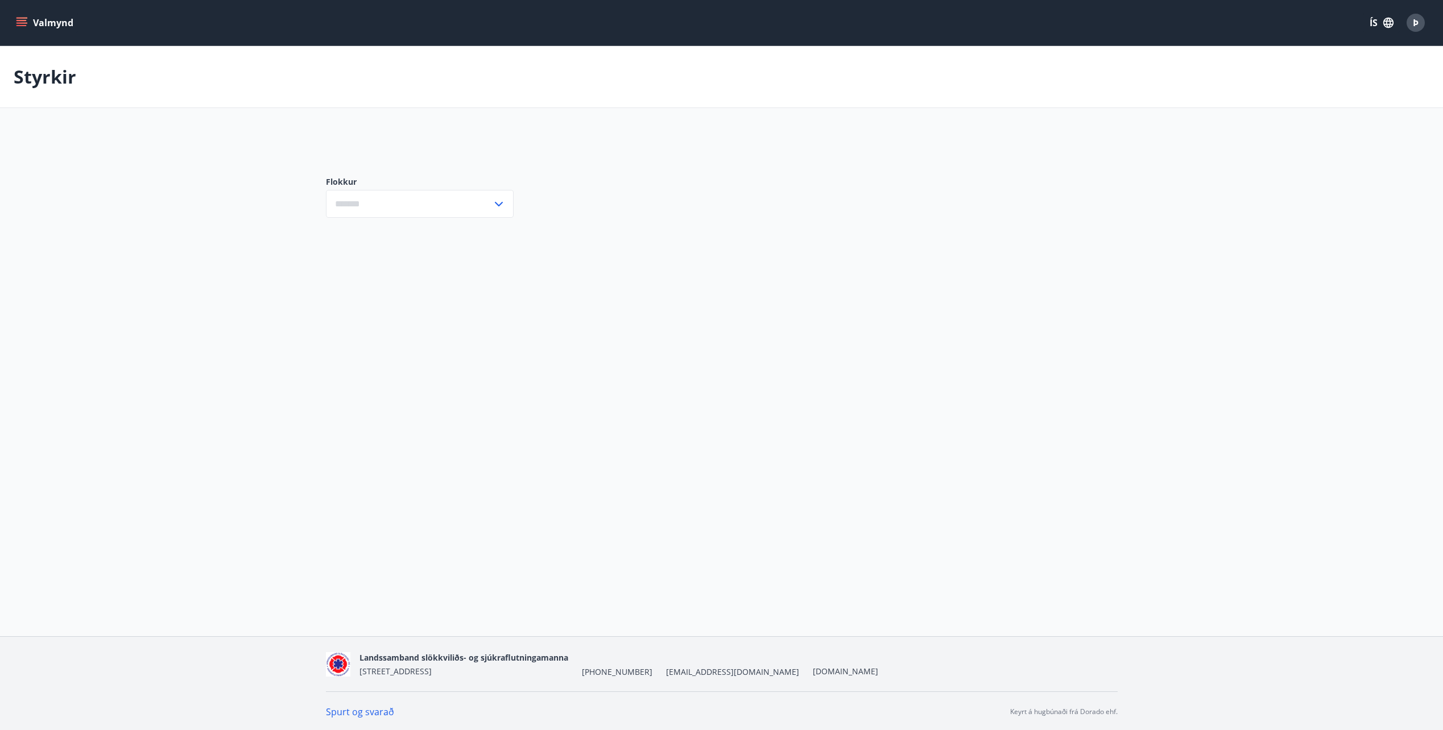
type input "***"
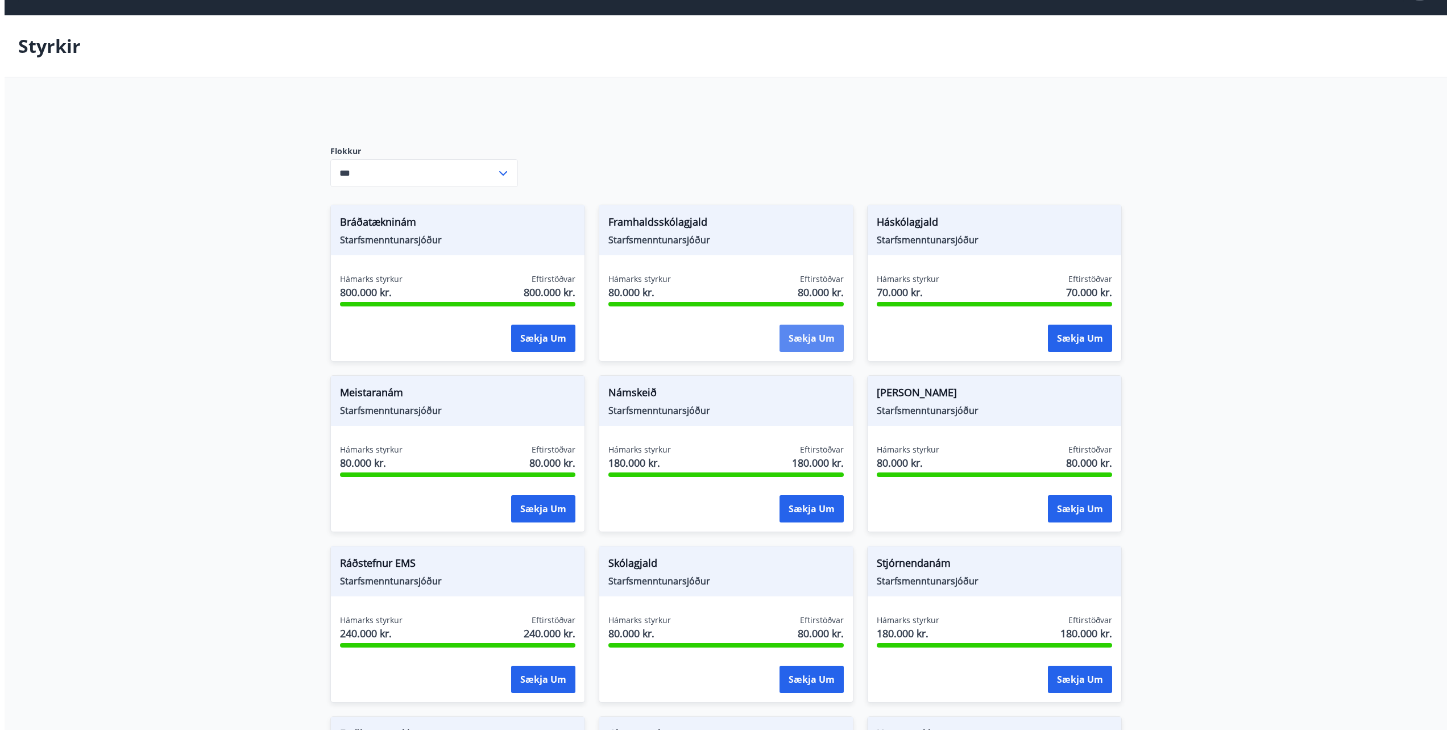
scroll to position [57, 0]
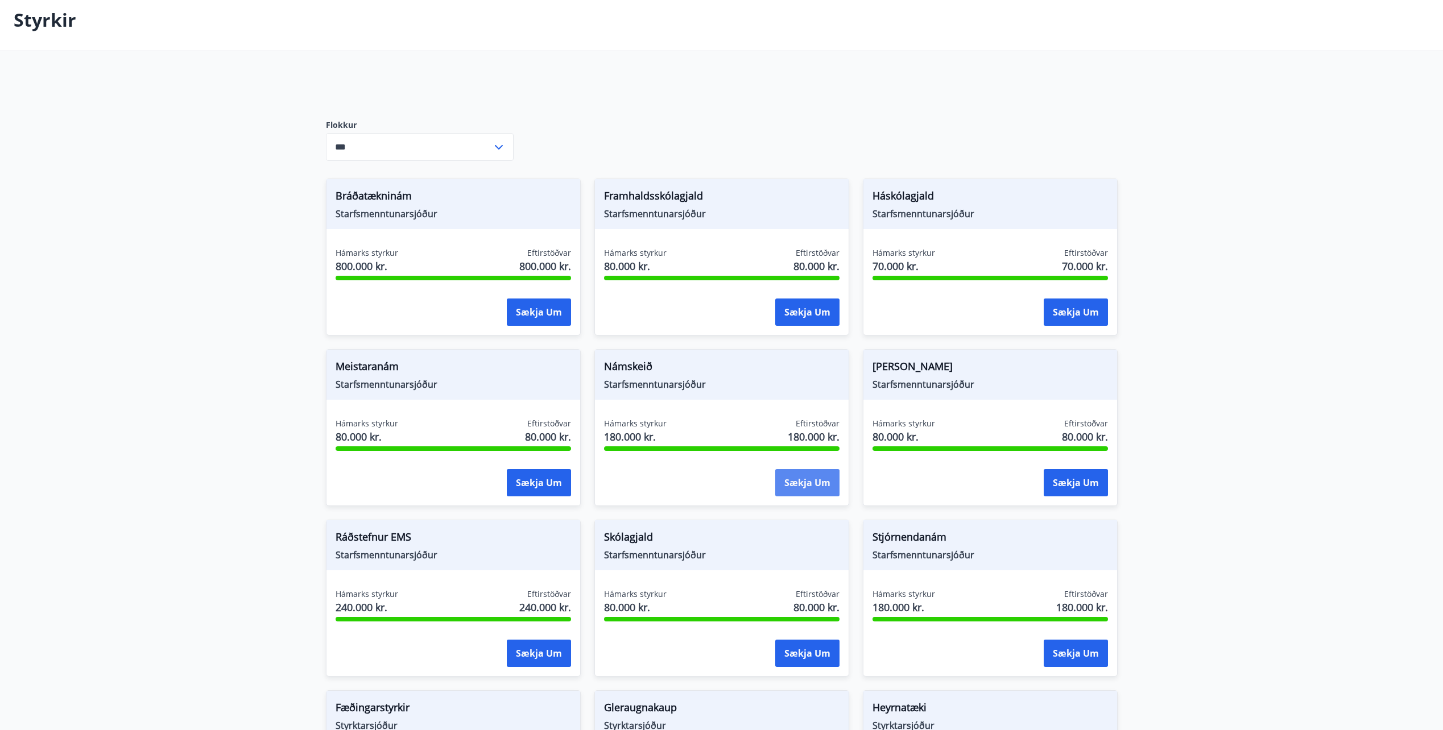
click at [809, 484] on button "Sækja um" at bounding box center [807, 482] width 64 height 27
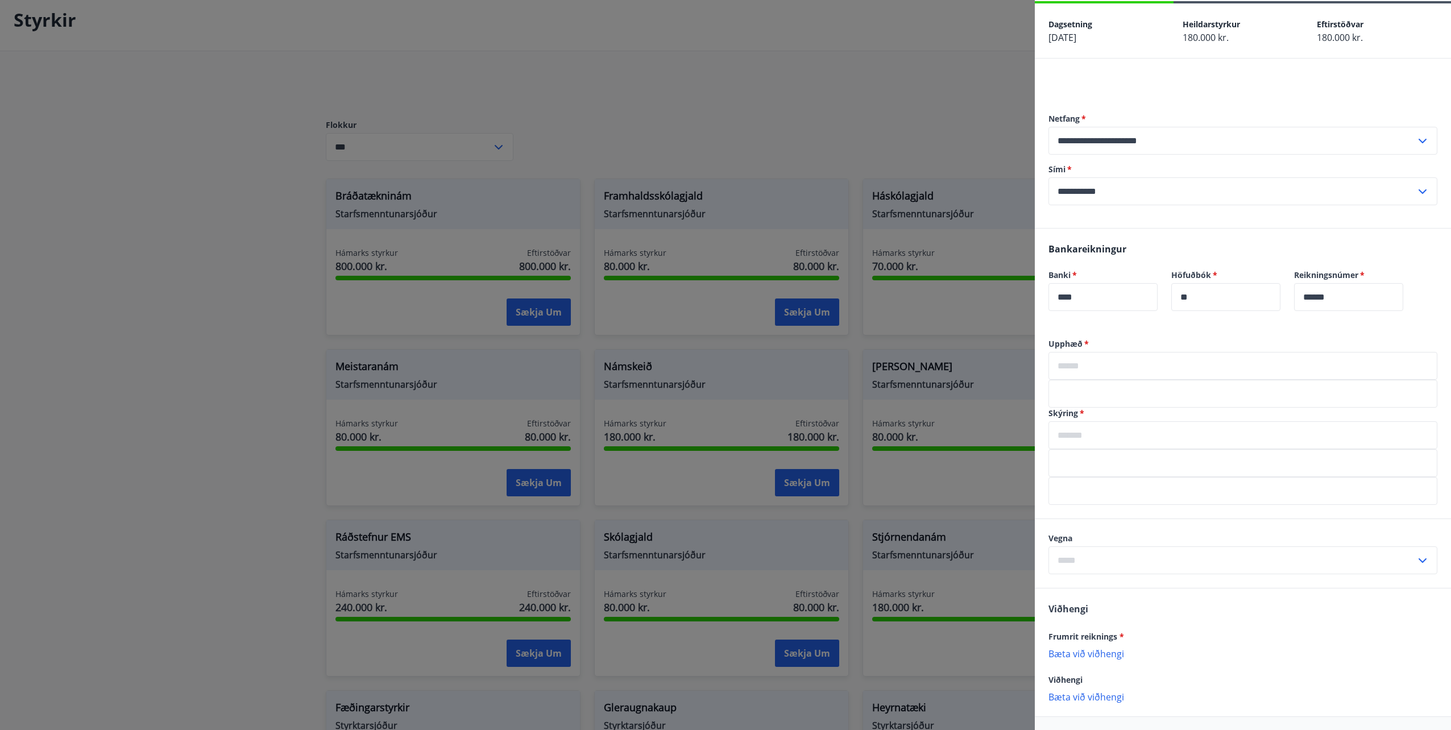
scroll to position [86, 0]
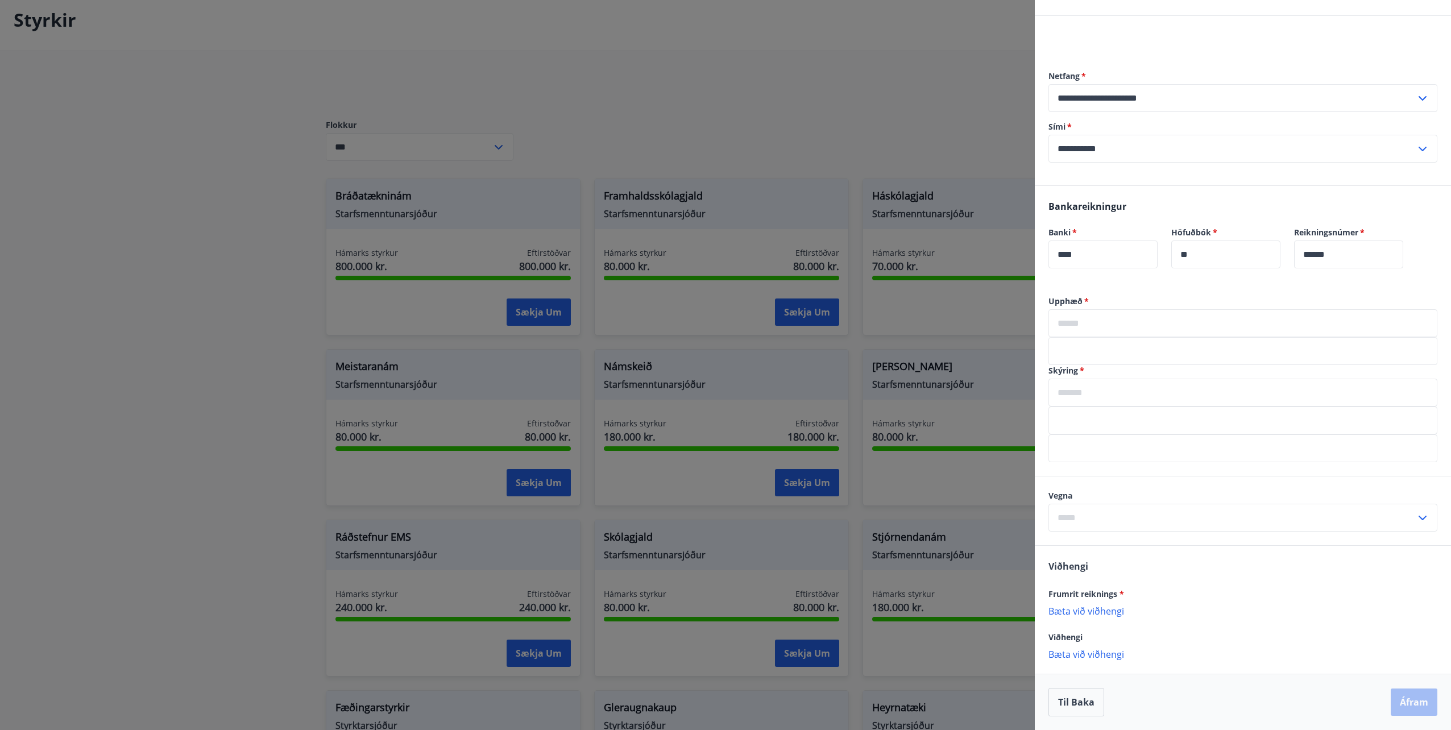
click at [1099, 324] on input "text" at bounding box center [1243, 323] width 389 height 28
type input "******"
type input "**********"
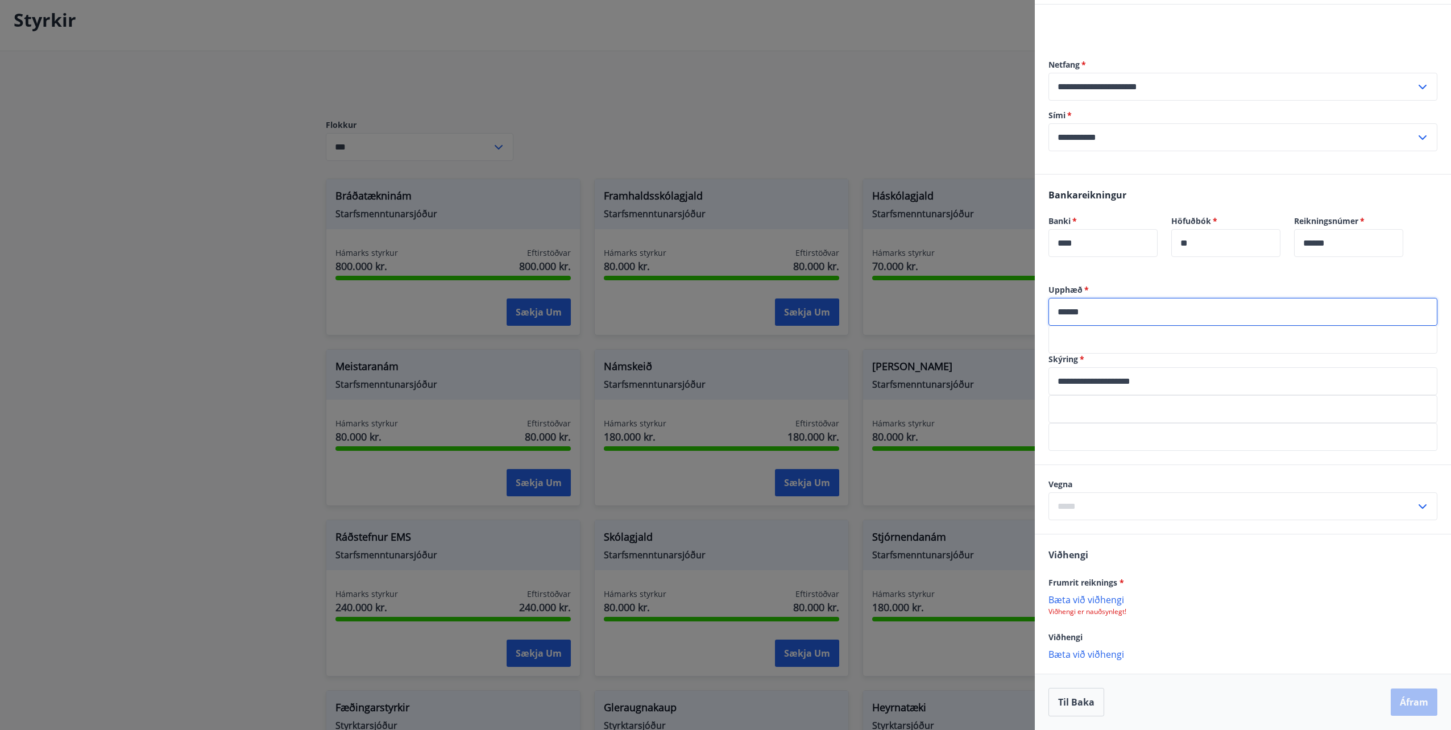
click at [1101, 502] on input "text" at bounding box center [1232, 506] width 367 height 28
click at [1082, 535] on li "Námskeið" at bounding box center [1243, 530] width 388 height 20
type input "********"
click at [1081, 600] on p "Bæta við viðhengi" at bounding box center [1243, 599] width 389 height 11
click at [1403, 705] on div "Til baka Áfram" at bounding box center [1243, 703] width 389 height 28
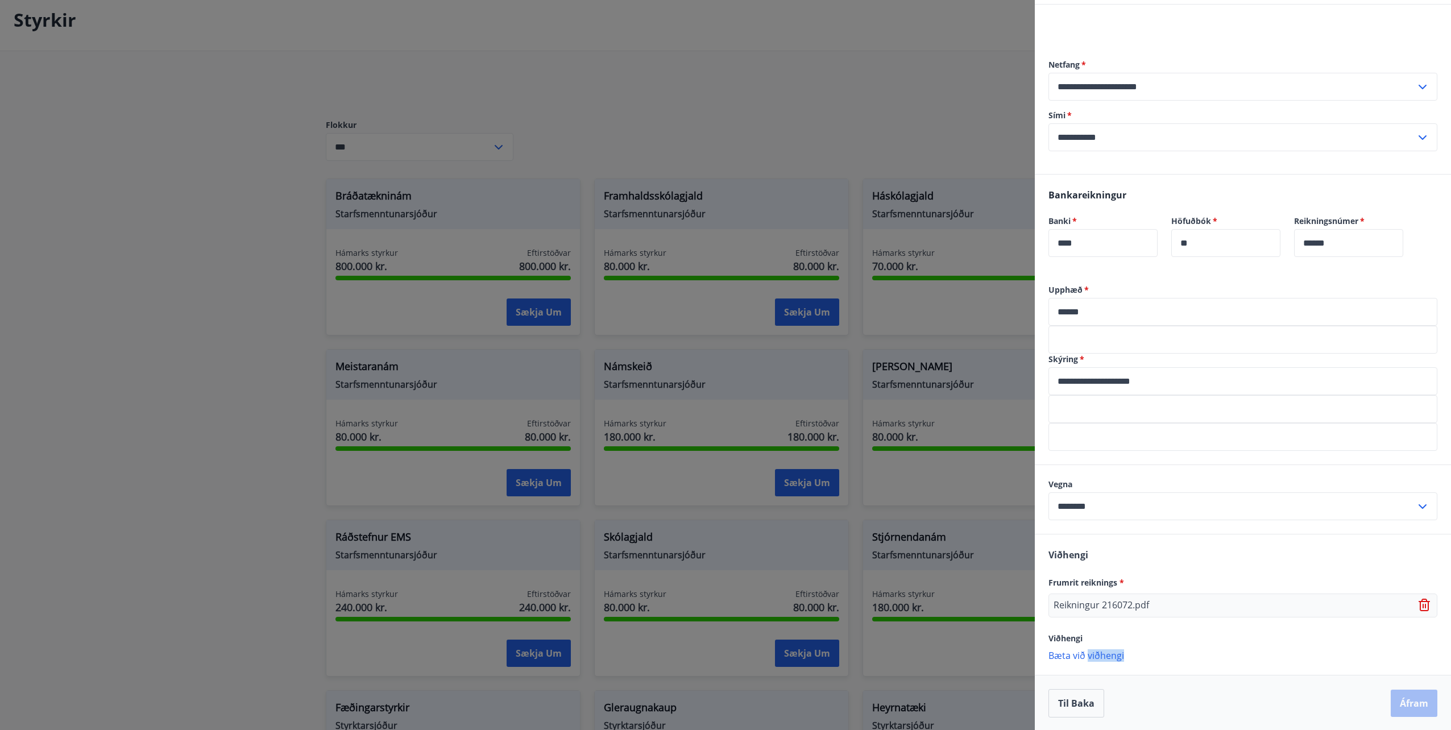
click at [1403, 705] on div "Til baka Áfram" at bounding box center [1243, 703] width 389 height 28
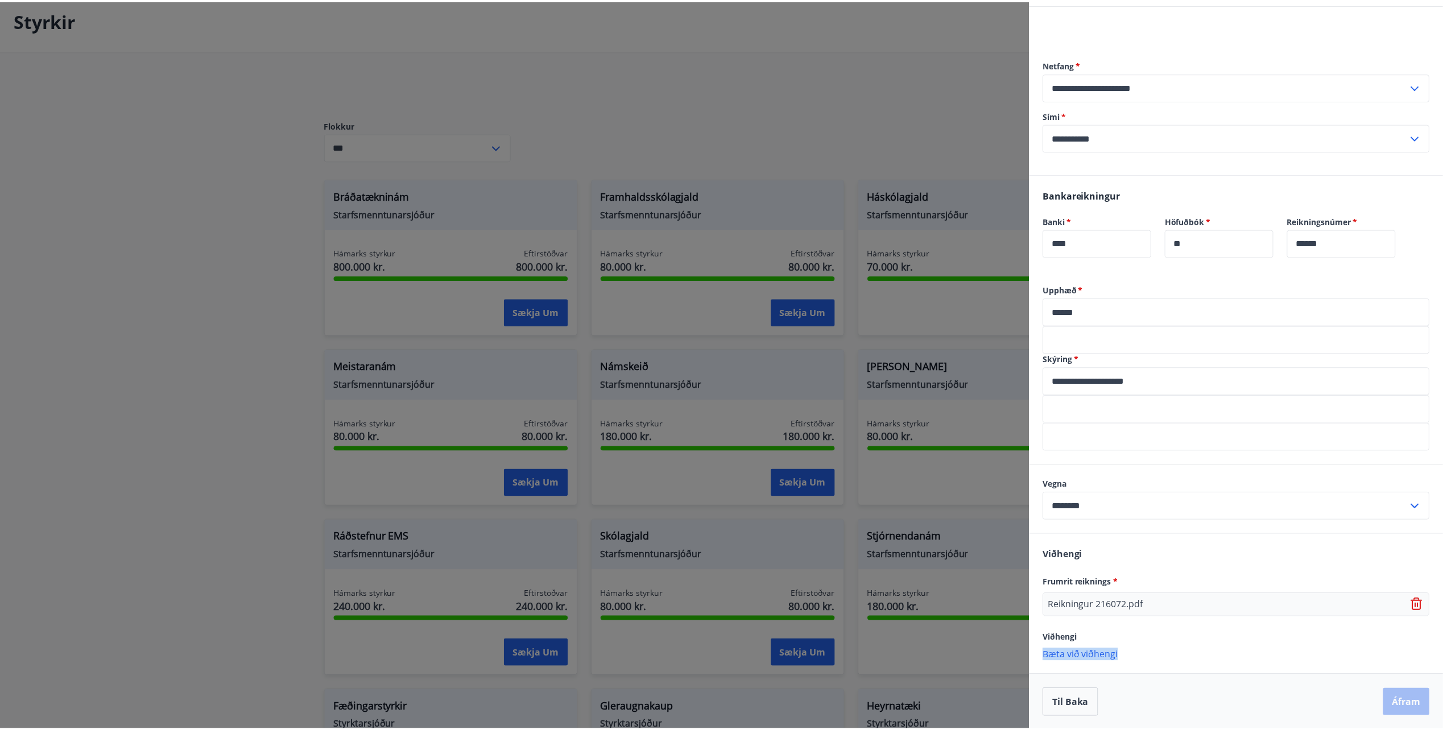
scroll to position [98, 0]
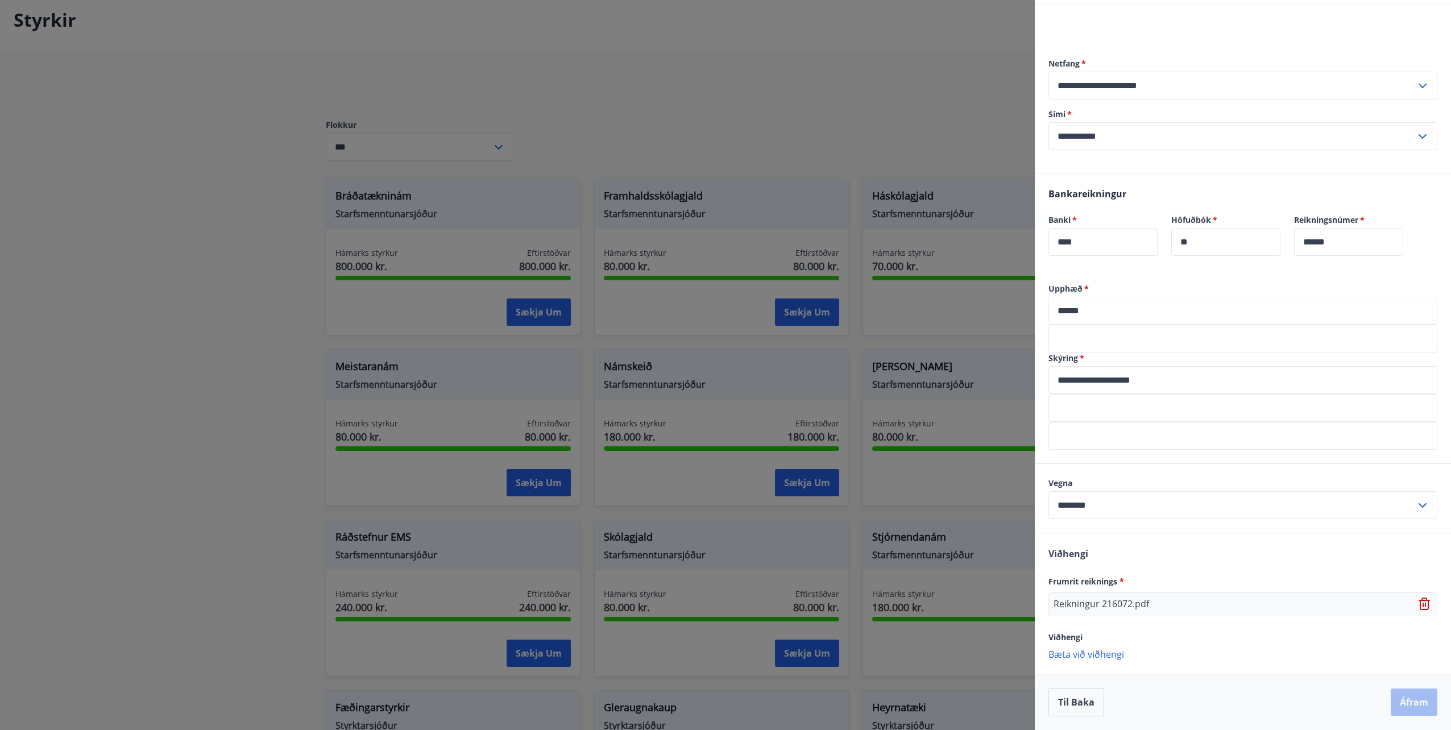
click at [1224, 639] on div "Viðhengi" at bounding box center [1243, 637] width 389 height 14
click at [1418, 706] on div "Til baka Áfram" at bounding box center [1243, 702] width 389 height 28
click at [1085, 702] on button "Til baka" at bounding box center [1077, 702] width 56 height 28
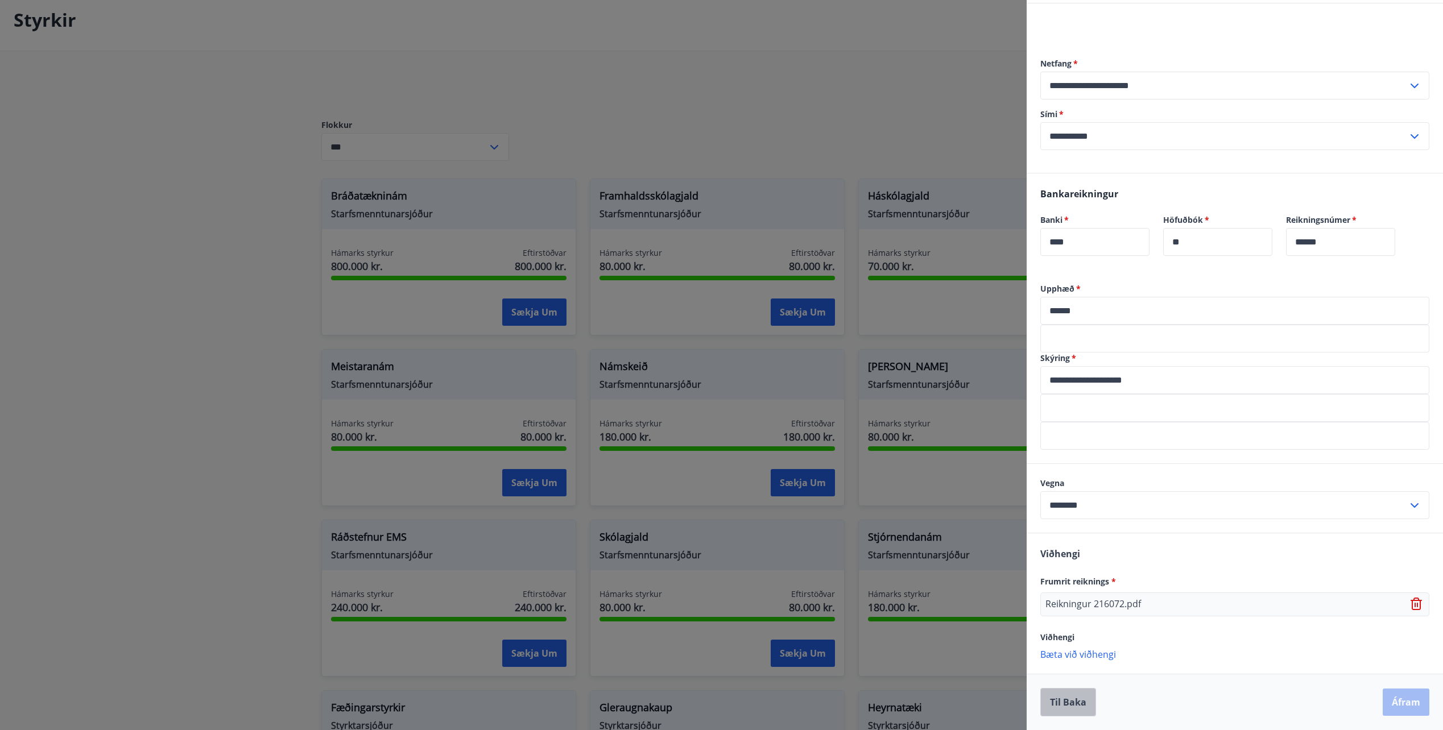
scroll to position [0, 0]
